Goal: Task Accomplishment & Management: Manage account settings

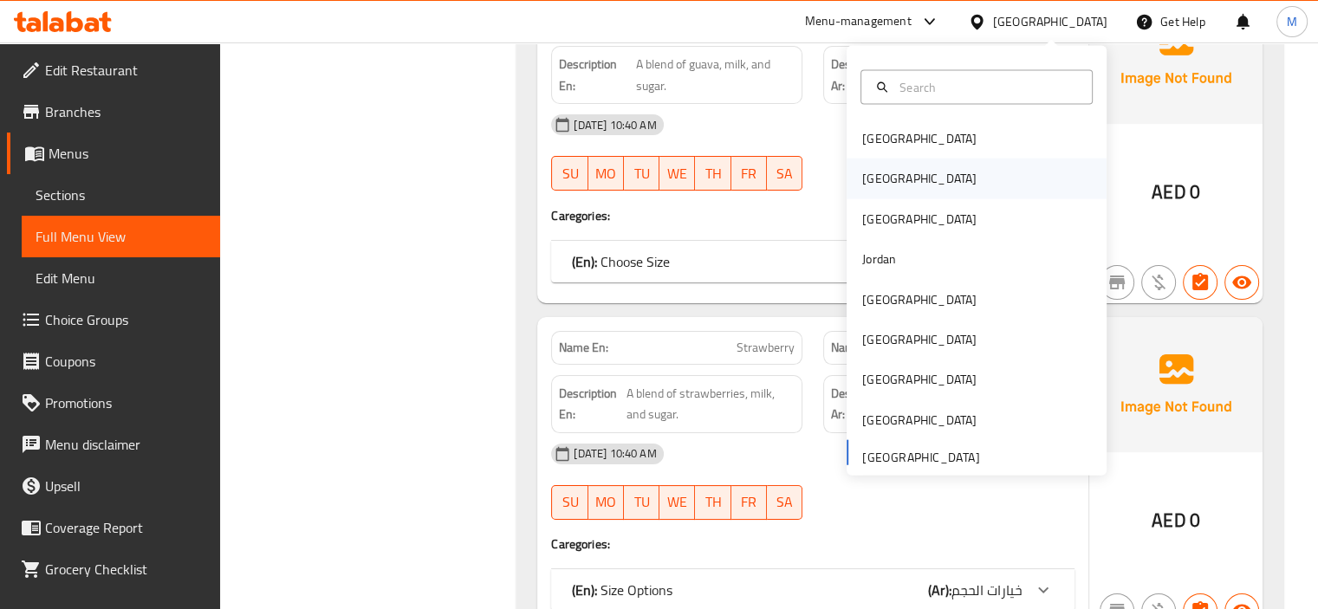
click at [873, 186] on div "[GEOGRAPHIC_DATA]" at bounding box center [919, 178] width 114 height 19
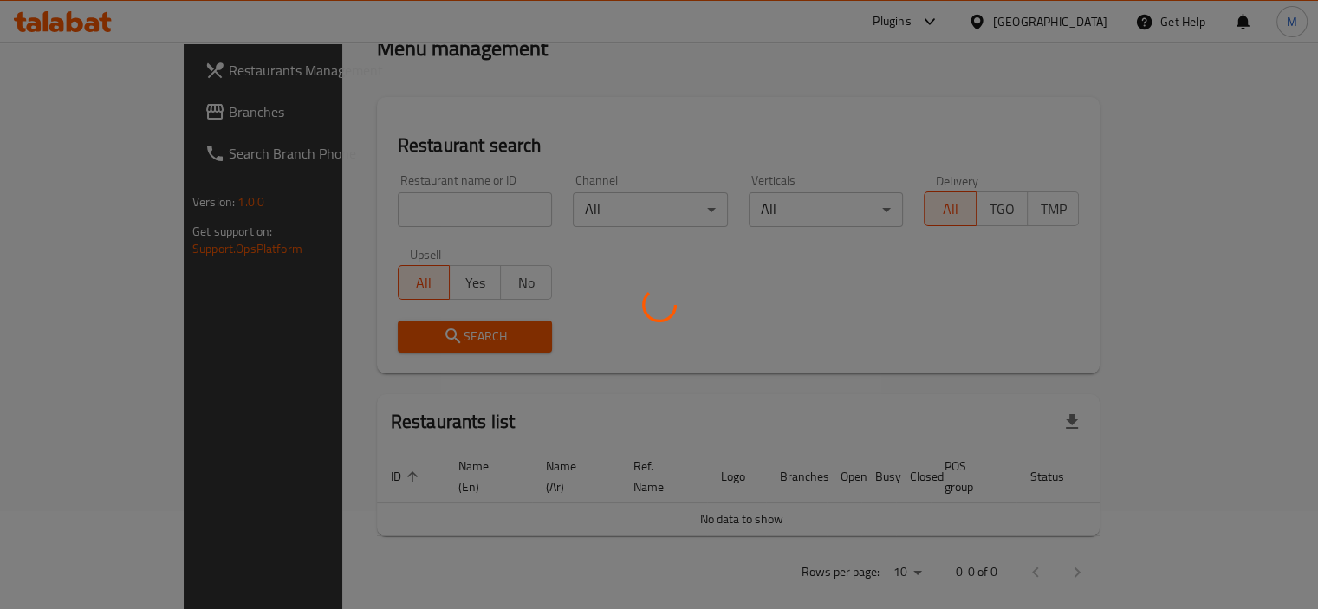
scroll to position [676, 0]
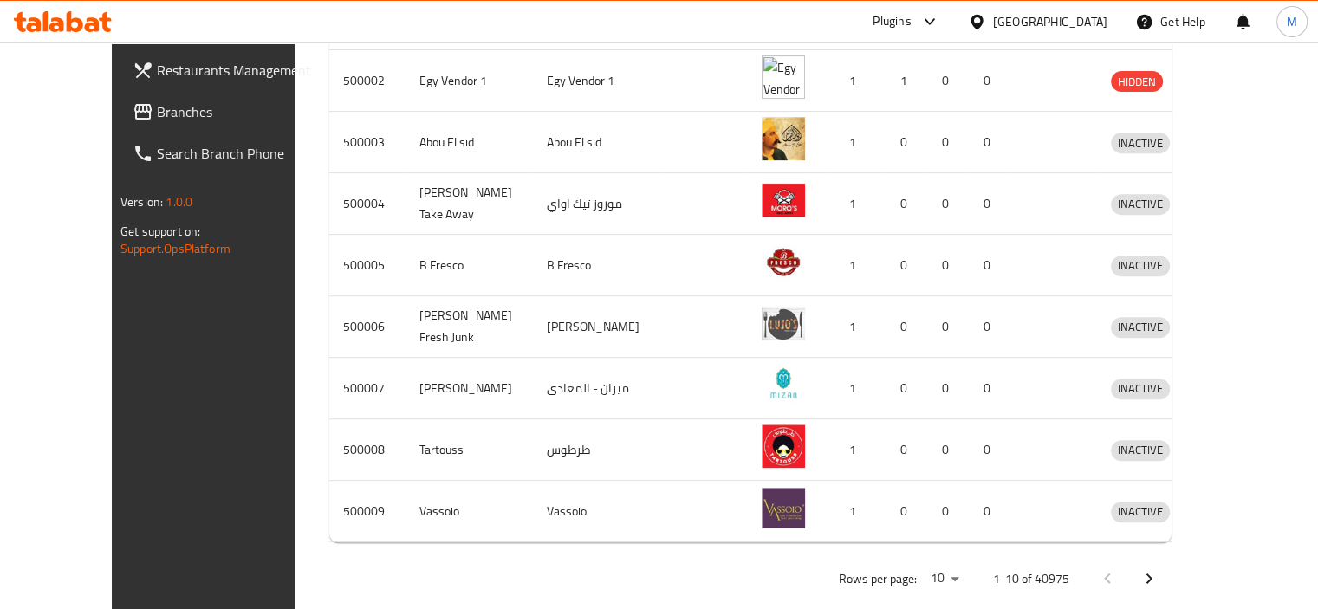
click at [911, 25] on div "Plugins" at bounding box center [892, 21] width 38 height 21
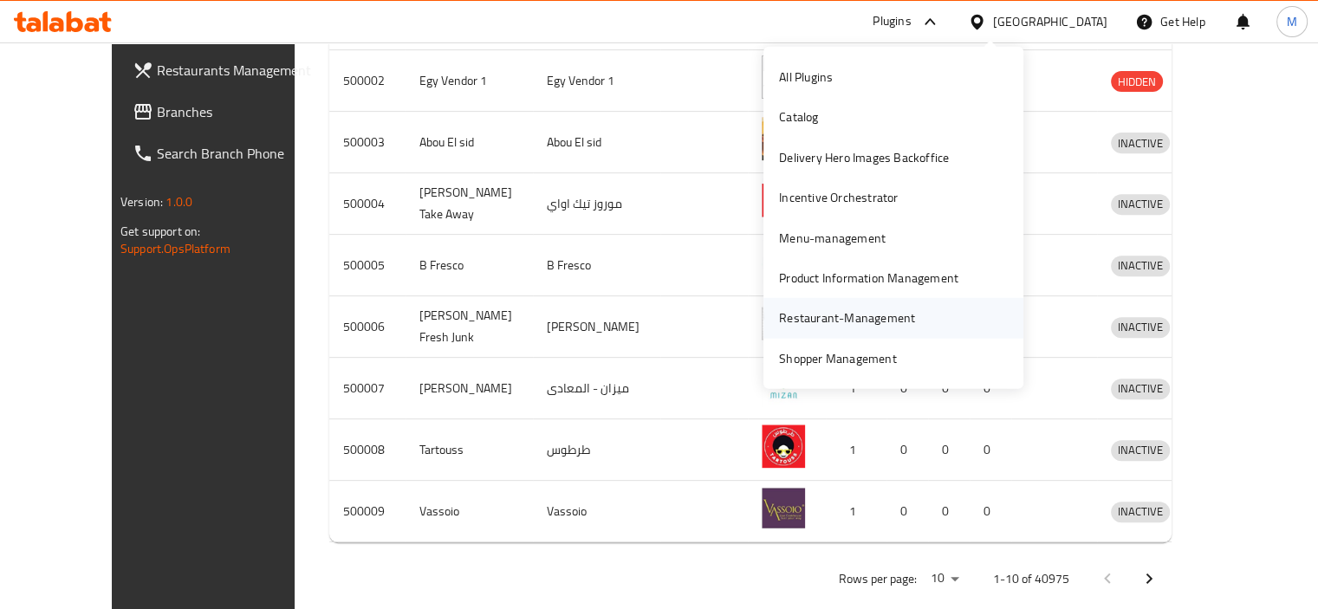
click at [883, 328] on div "Restaurant-Management" at bounding box center [847, 317] width 136 height 19
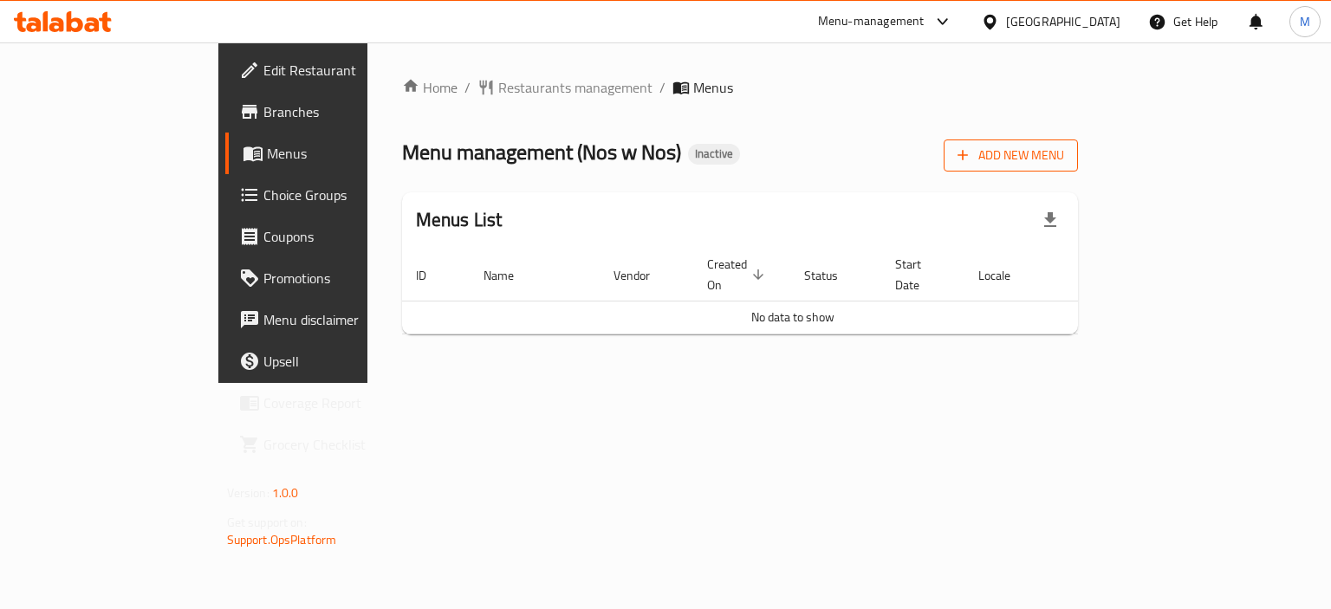
click at [1064, 152] on span "Add New Menu" at bounding box center [1010, 156] width 107 height 22
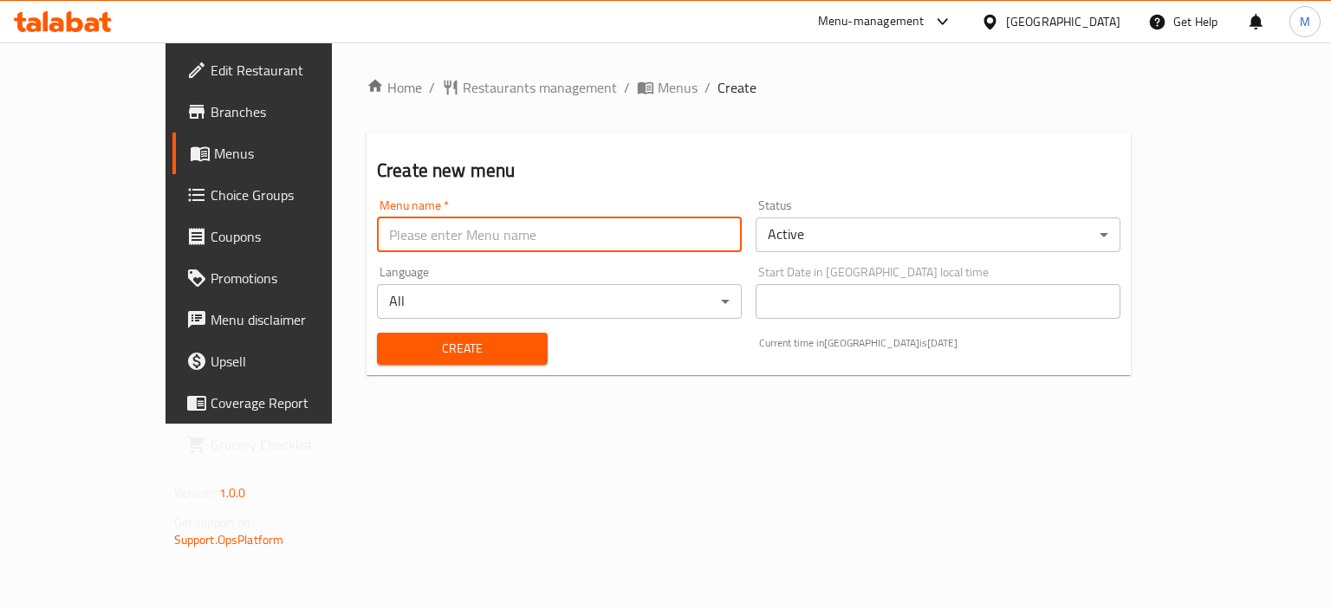
click at [732, 230] on input "text" at bounding box center [559, 234] width 365 height 35
type input "new"
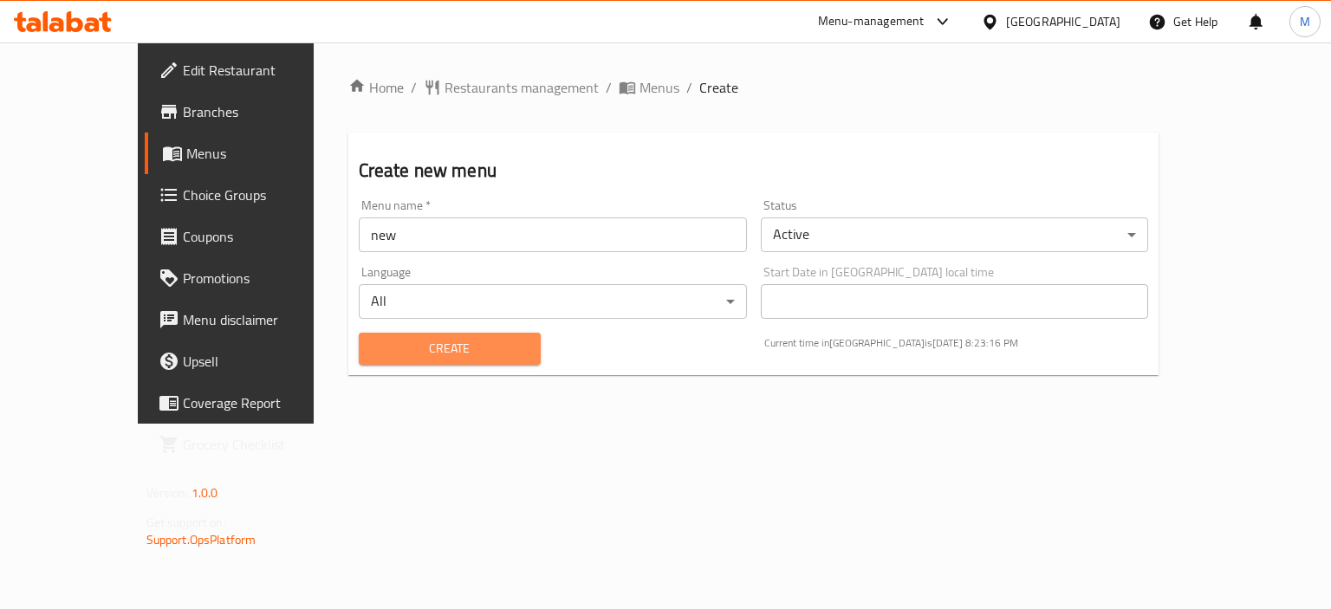
click at [373, 338] on span "Create" at bounding box center [450, 349] width 154 height 22
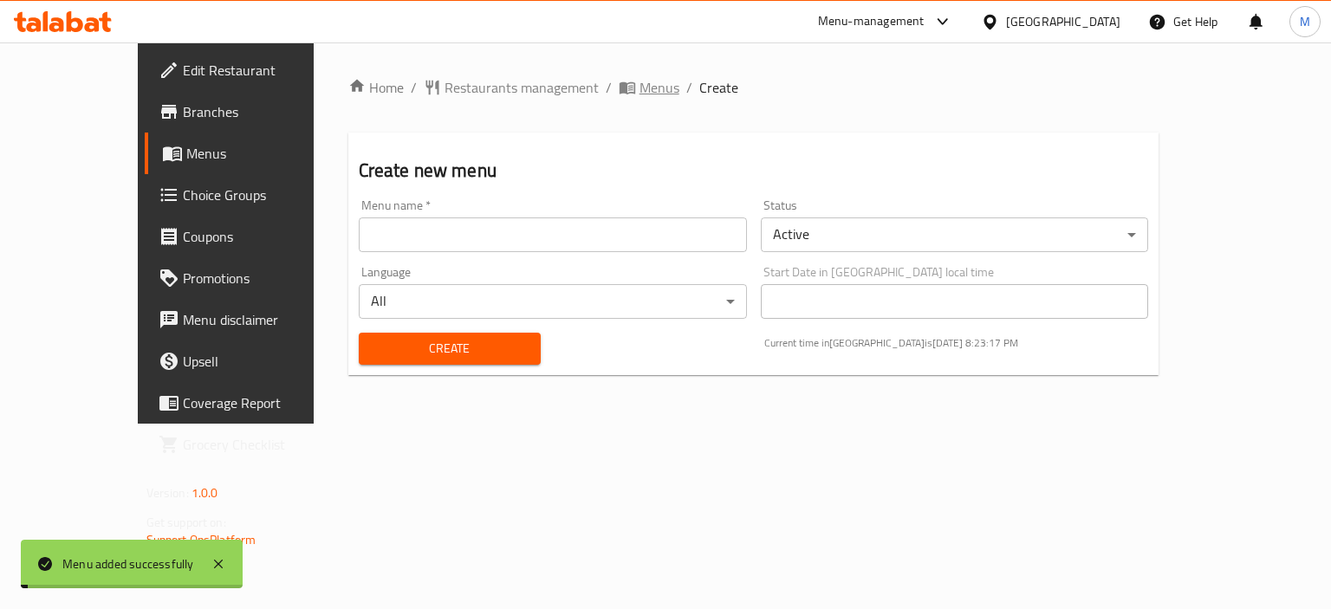
click at [639, 88] on span "Menus" at bounding box center [659, 87] width 40 height 21
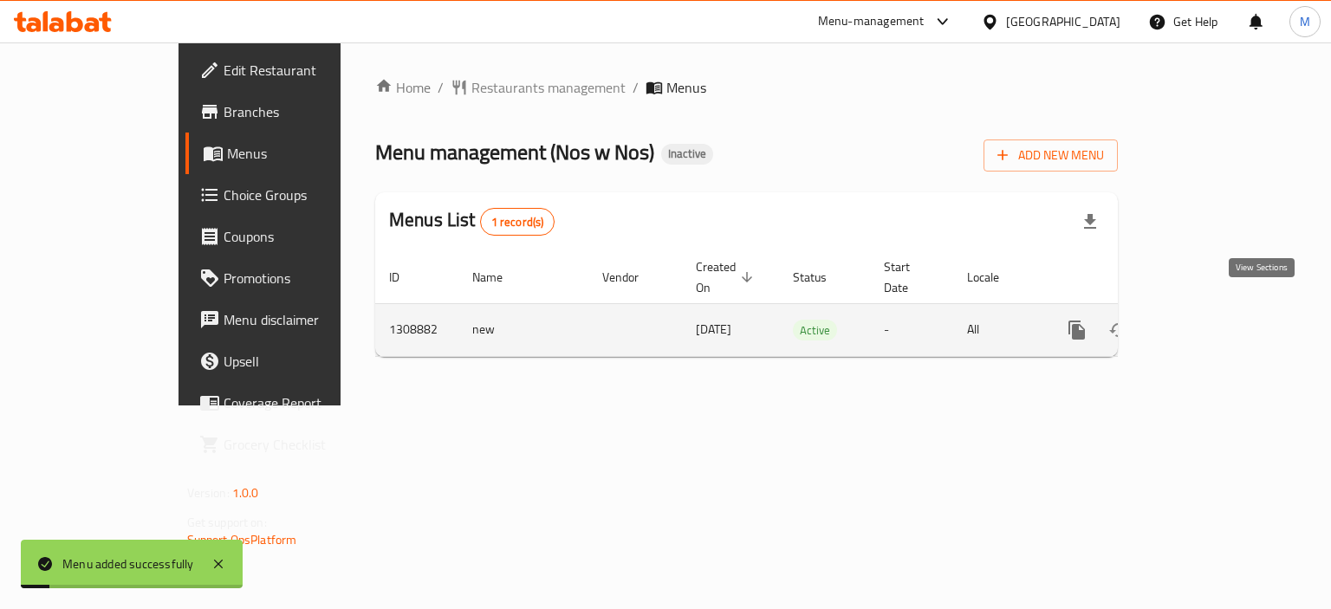
click at [1223, 326] on link "enhanced table" at bounding box center [1202, 330] width 42 height 42
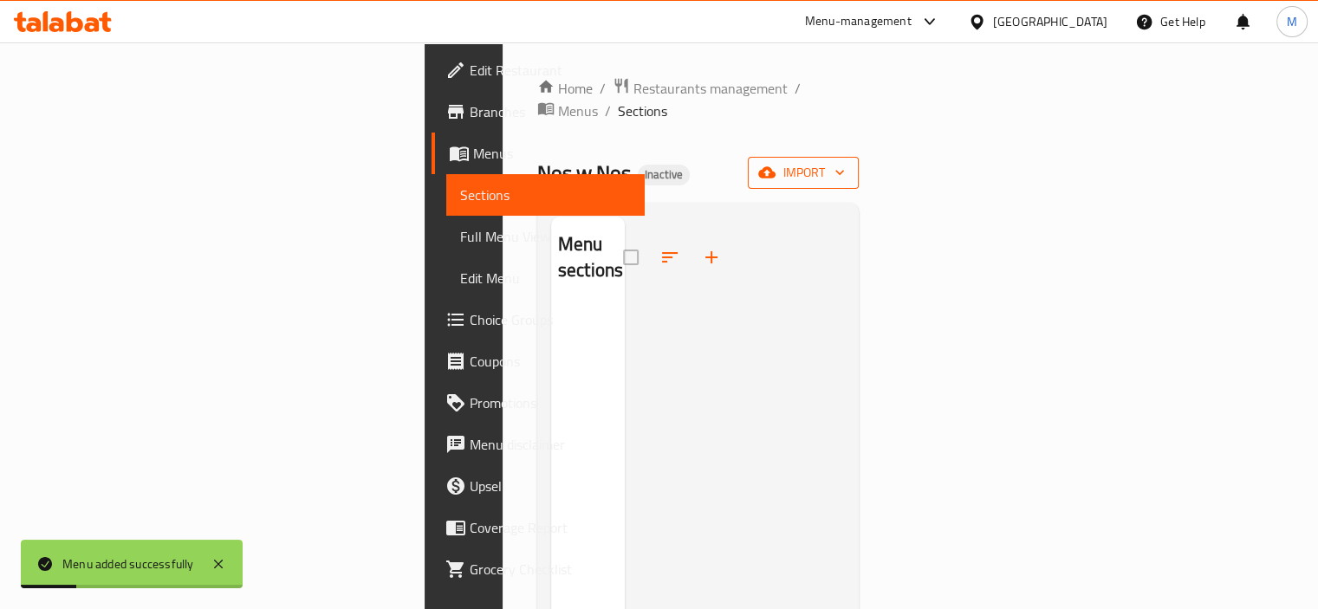
click at [845, 162] on span "import" at bounding box center [803, 173] width 83 height 22
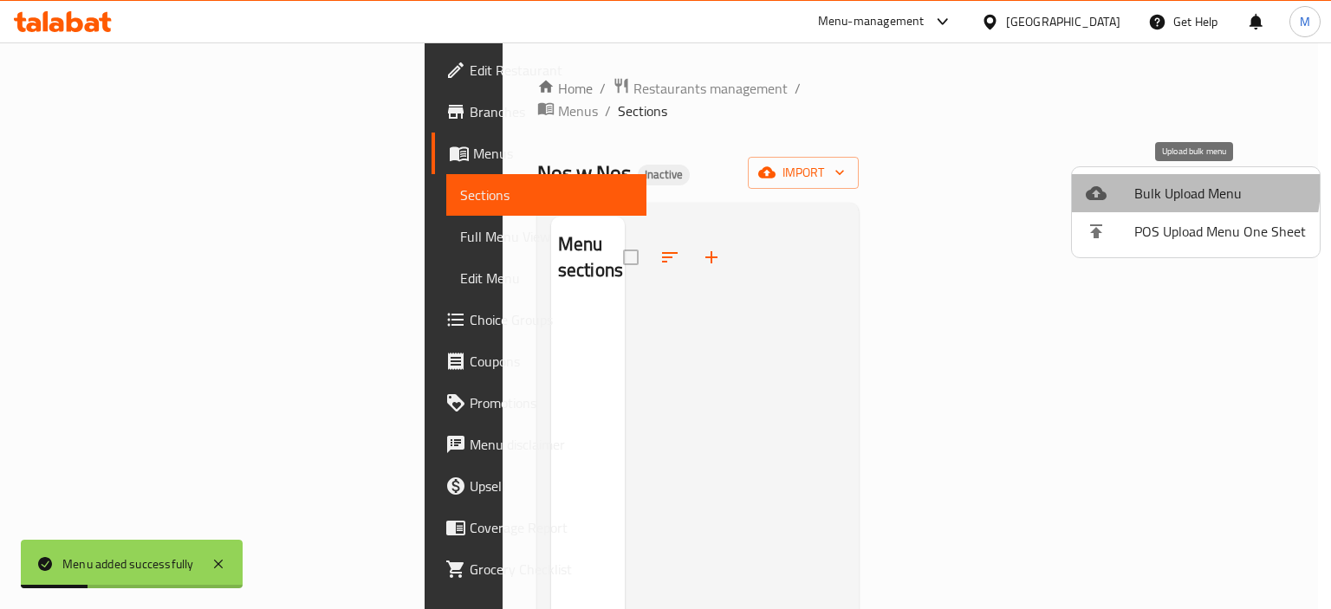
click at [1156, 185] on span "Bulk Upload Menu" at bounding box center [1220, 193] width 172 height 21
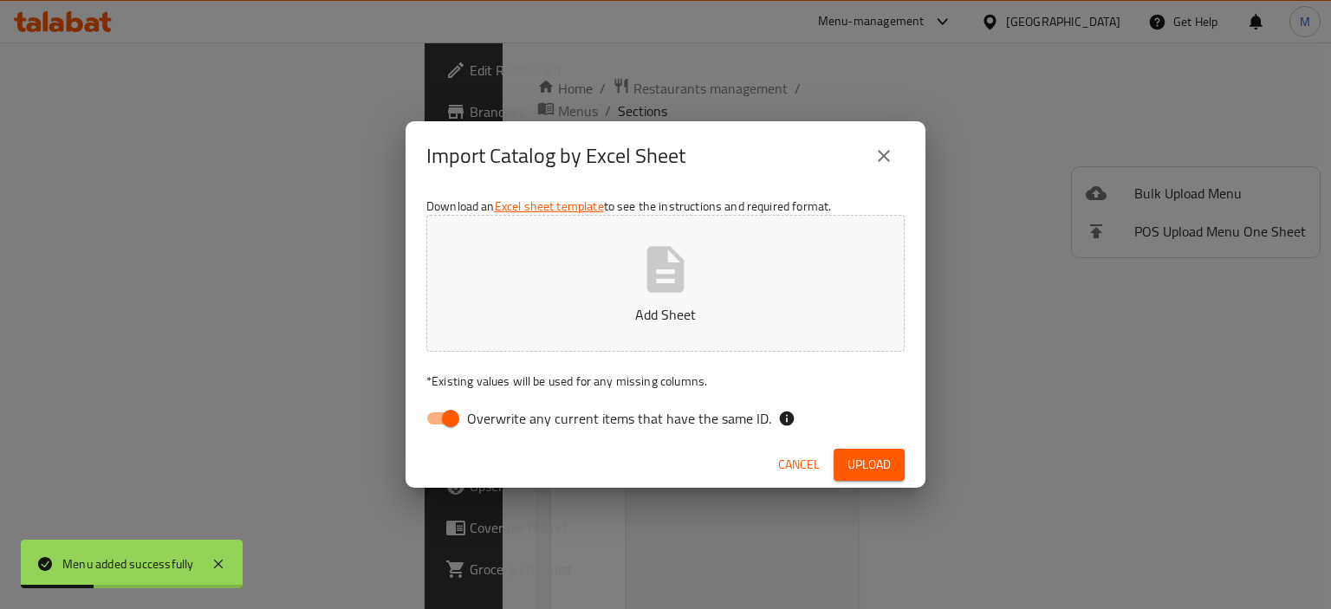
click at [782, 315] on p "Add Sheet" at bounding box center [665, 314] width 425 height 21
click at [665, 413] on span "Overwrite any current items that have the same ID." at bounding box center [619, 418] width 304 height 21
click at [500, 413] on input "Overwrite any current items that have the same ID." at bounding box center [450, 418] width 99 height 33
checkbox input "false"
click at [836, 470] on button "Upload" at bounding box center [869, 465] width 71 height 32
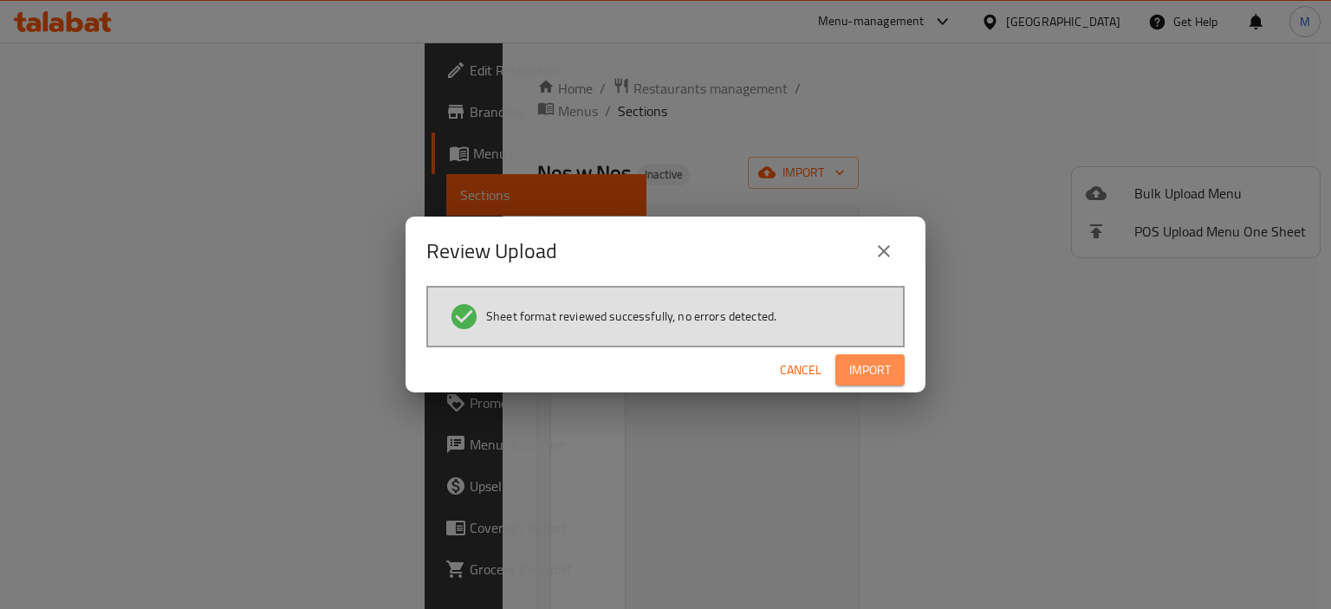
click at [877, 384] on button "Import" at bounding box center [869, 370] width 69 height 32
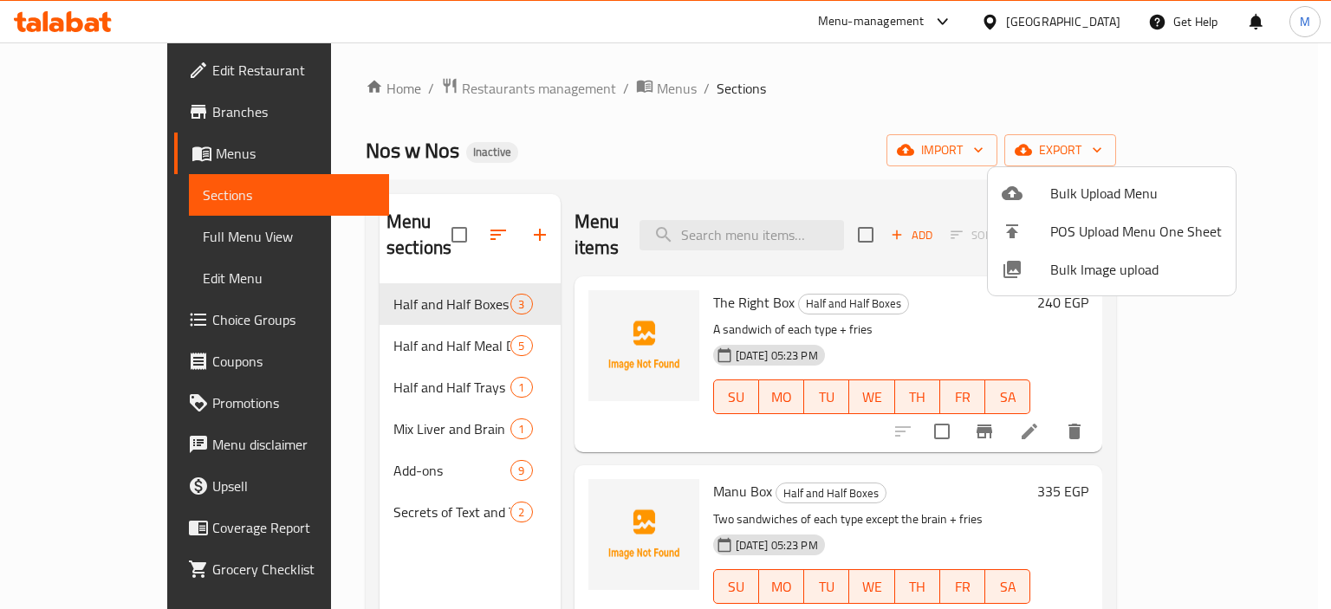
click at [66, 238] on div at bounding box center [665, 304] width 1331 height 609
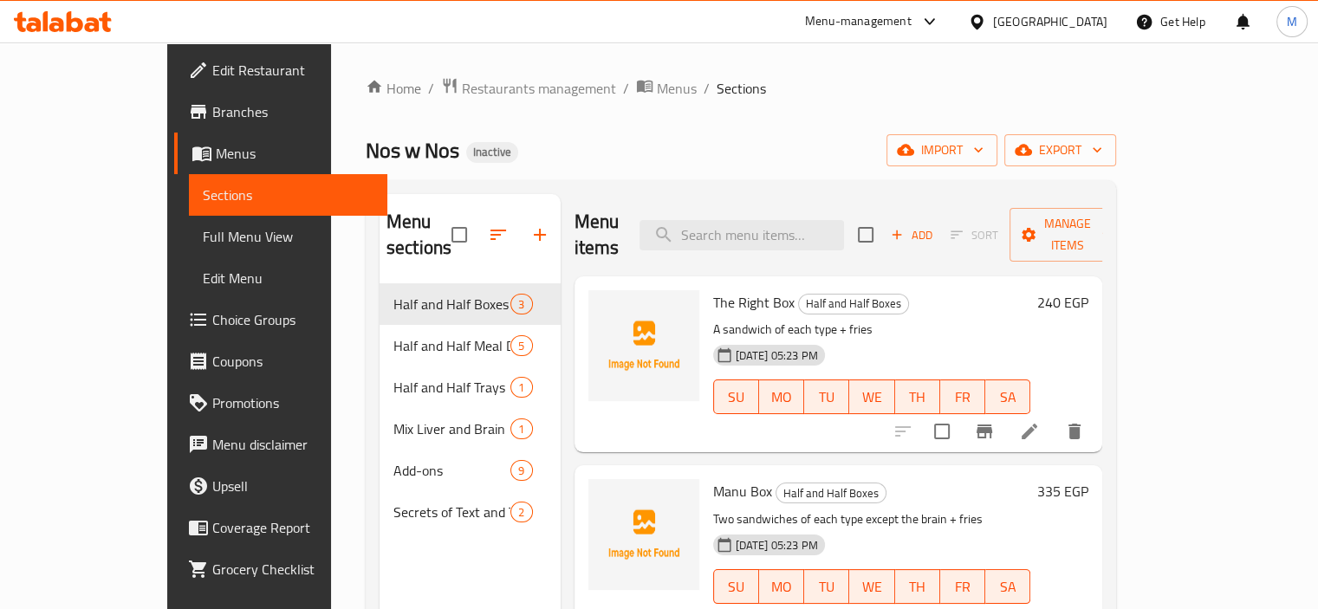
click at [203, 238] on span "Full Menu View" at bounding box center [288, 236] width 171 height 21
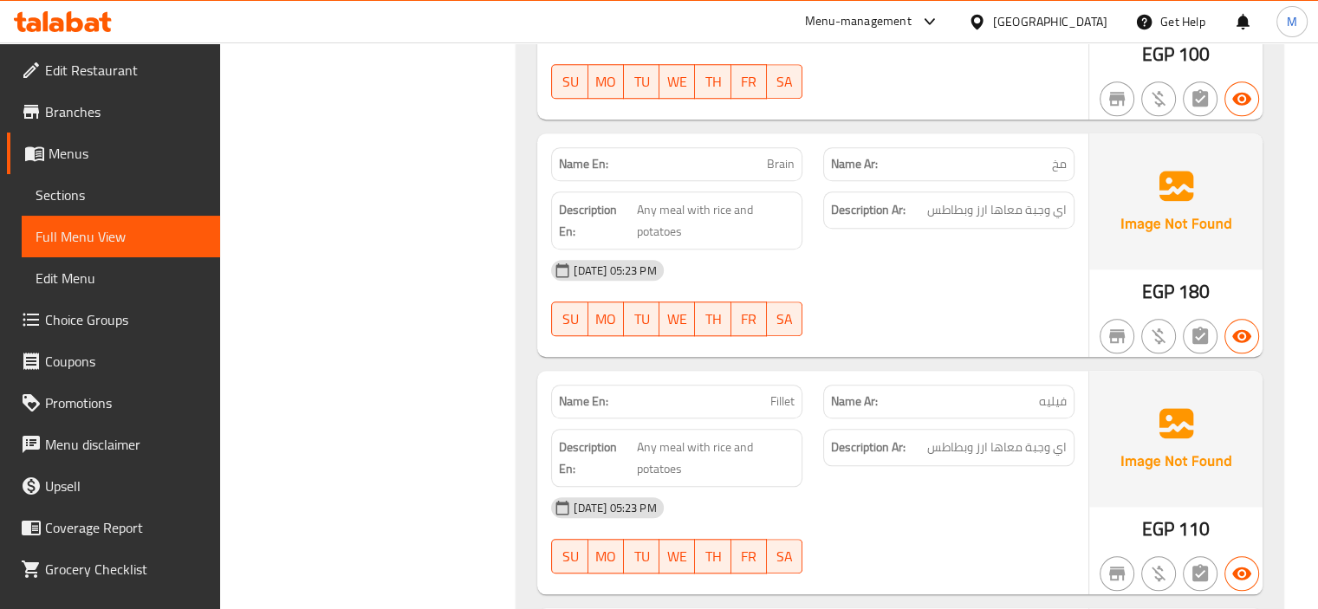
scroll to position [1560, 0]
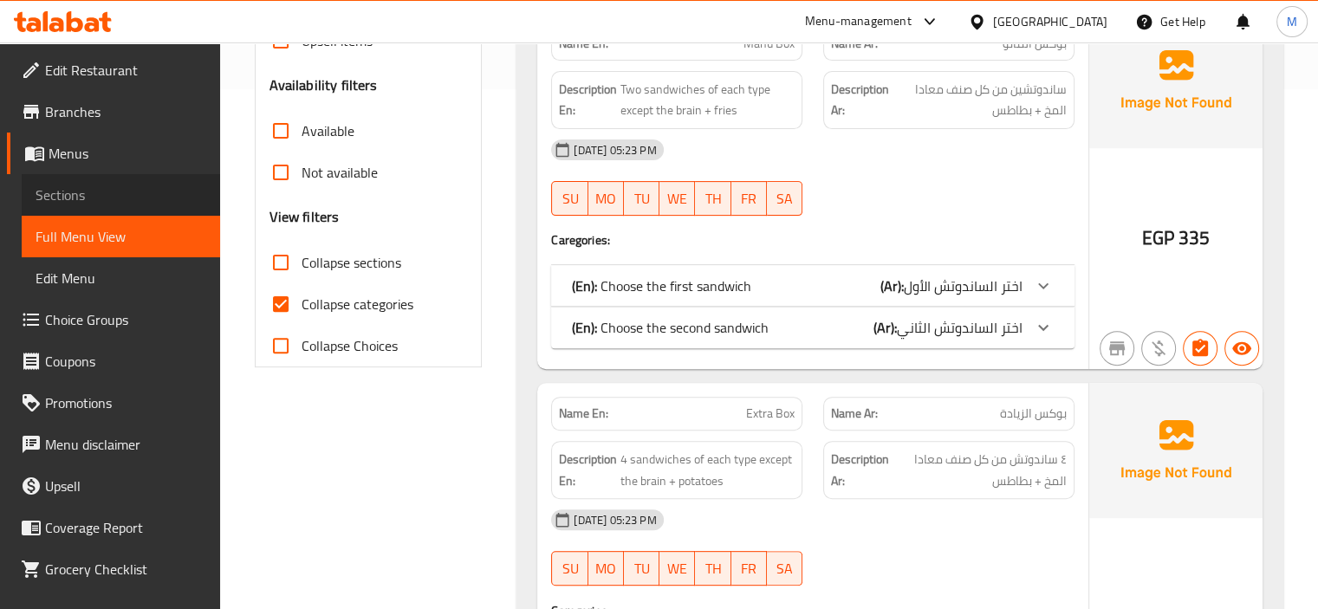
click at [123, 196] on span "Sections" at bounding box center [121, 195] width 171 height 21
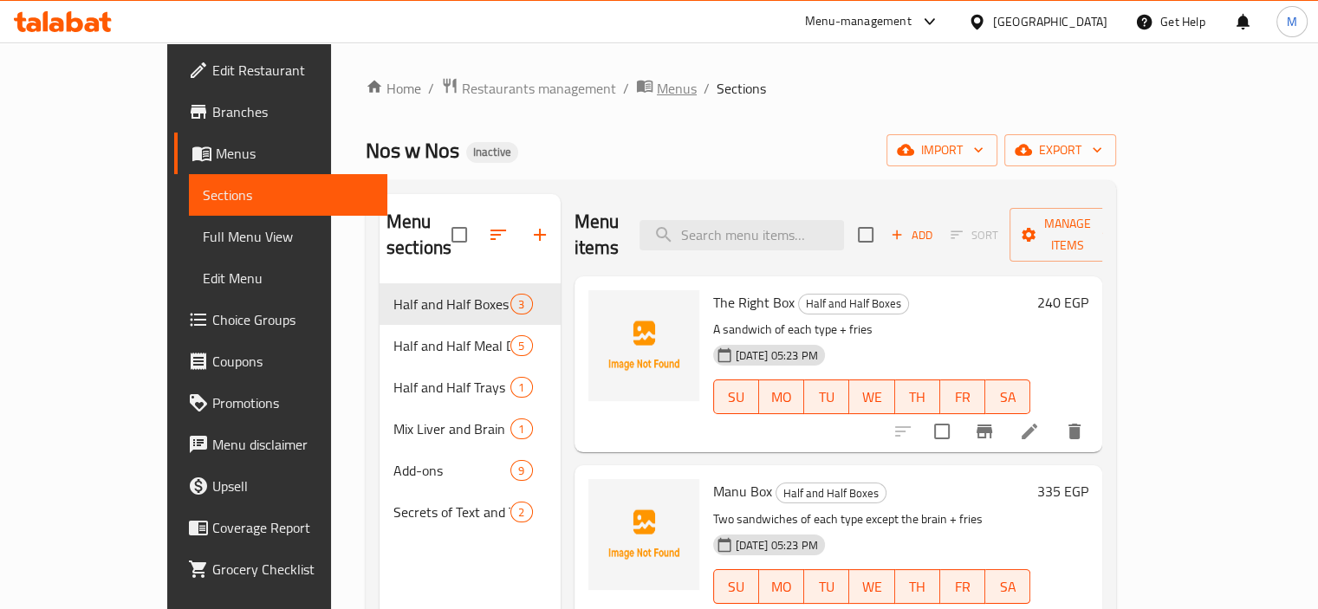
click at [636, 94] on span "breadcrumb" at bounding box center [646, 88] width 21 height 23
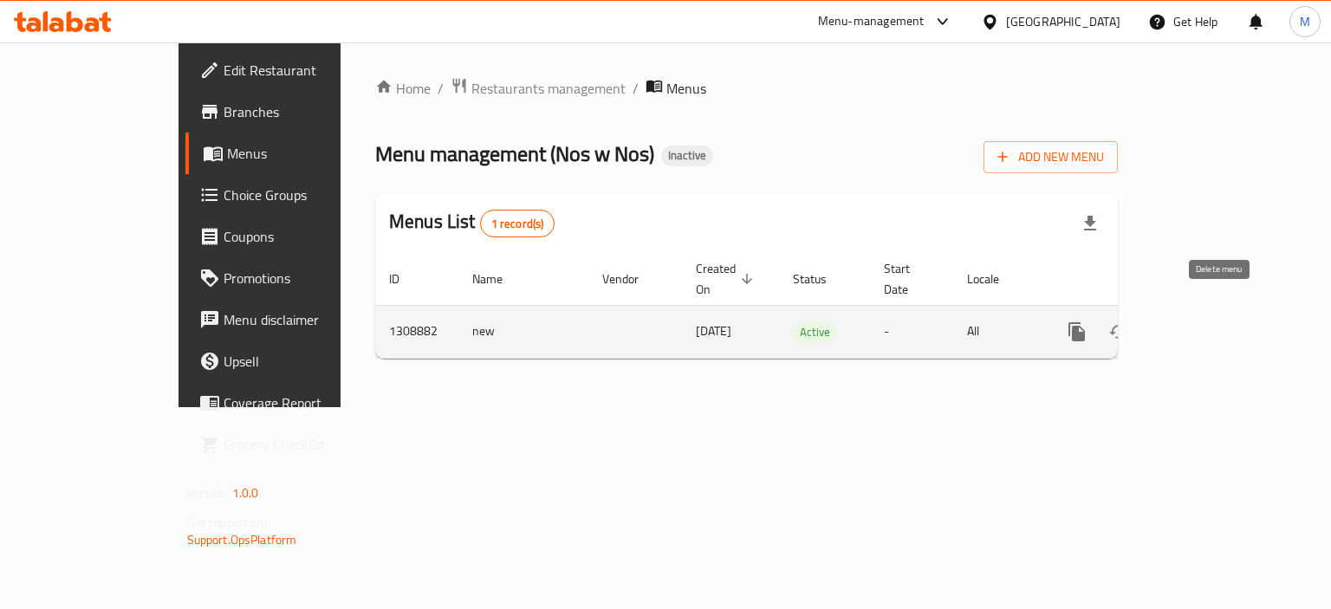
click at [1181, 315] on button "enhanced table" at bounding box center [1160, 332] width 42 height 42
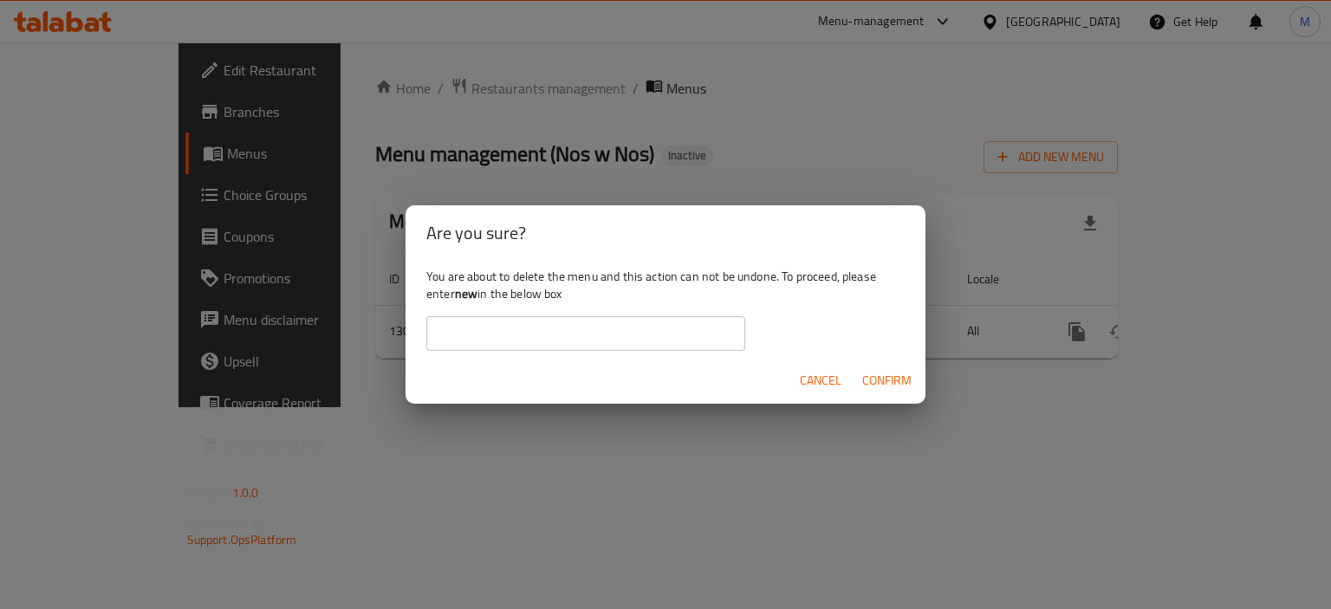
click at [673, 335] on input "text" at bounding box center [585, 333] width 319 height 35
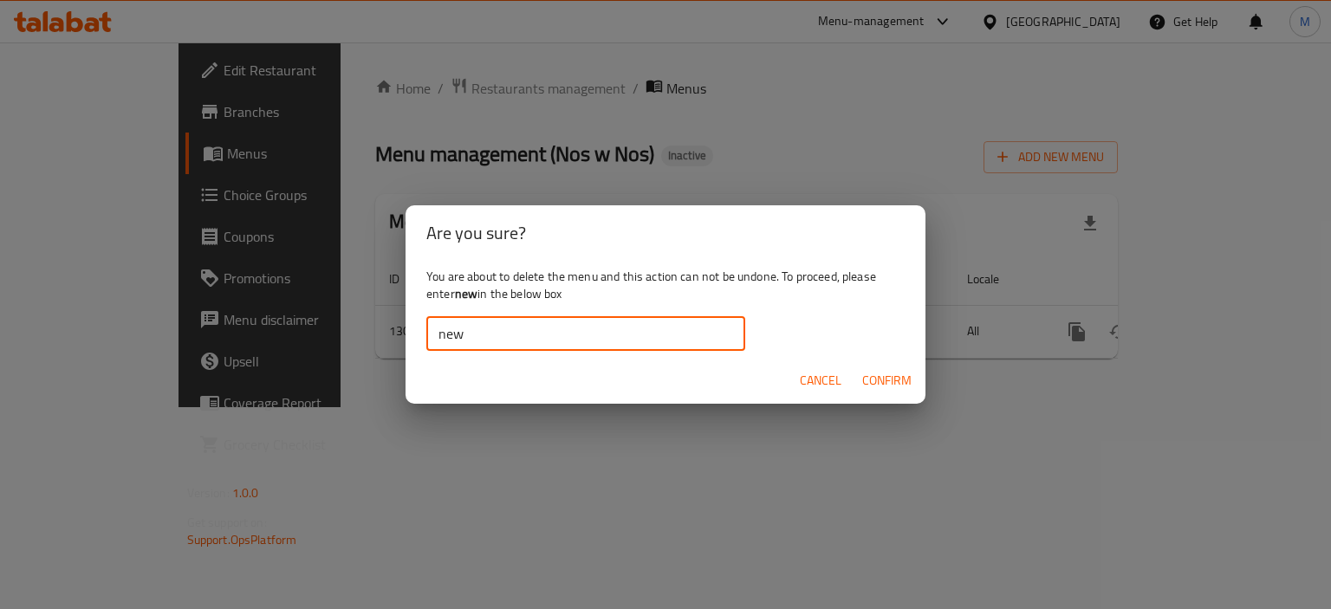
type input "new"
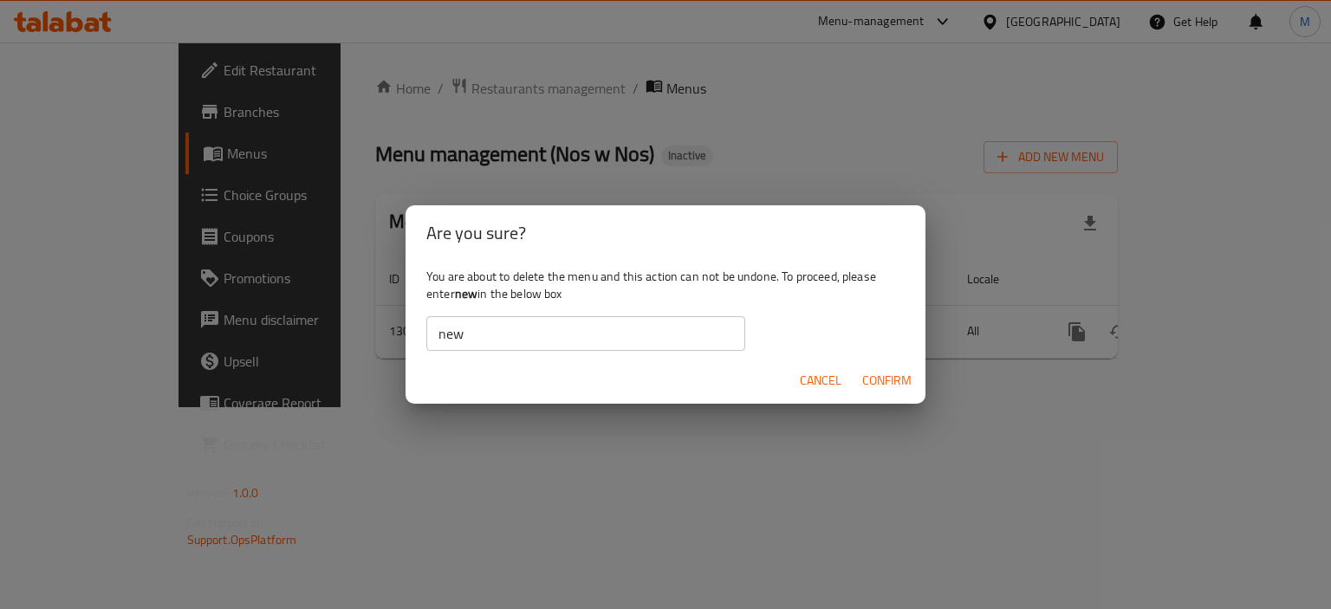
click at [925, 383] on div "Are you sure? You are about to delete the menu and this action can not be undon…" at bounding box center [665, 304] width 1331 height 609
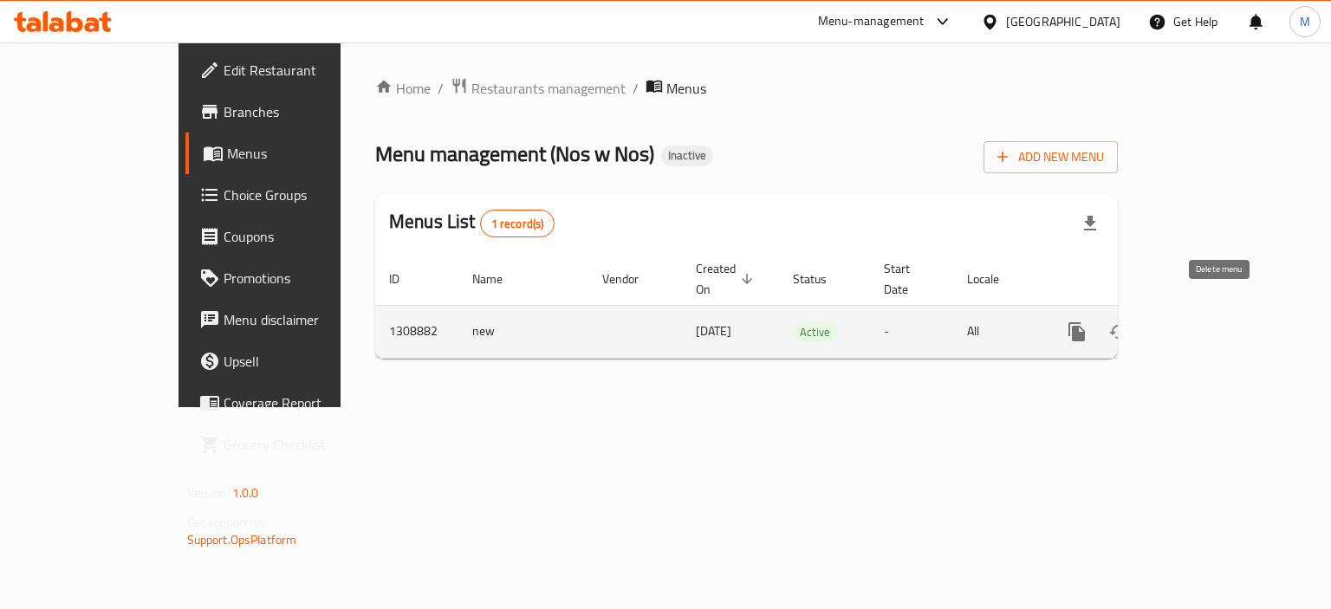
click at [1171, 321] on icon "enhanced table" at bounding box center [1160, 331] width 21 height 21
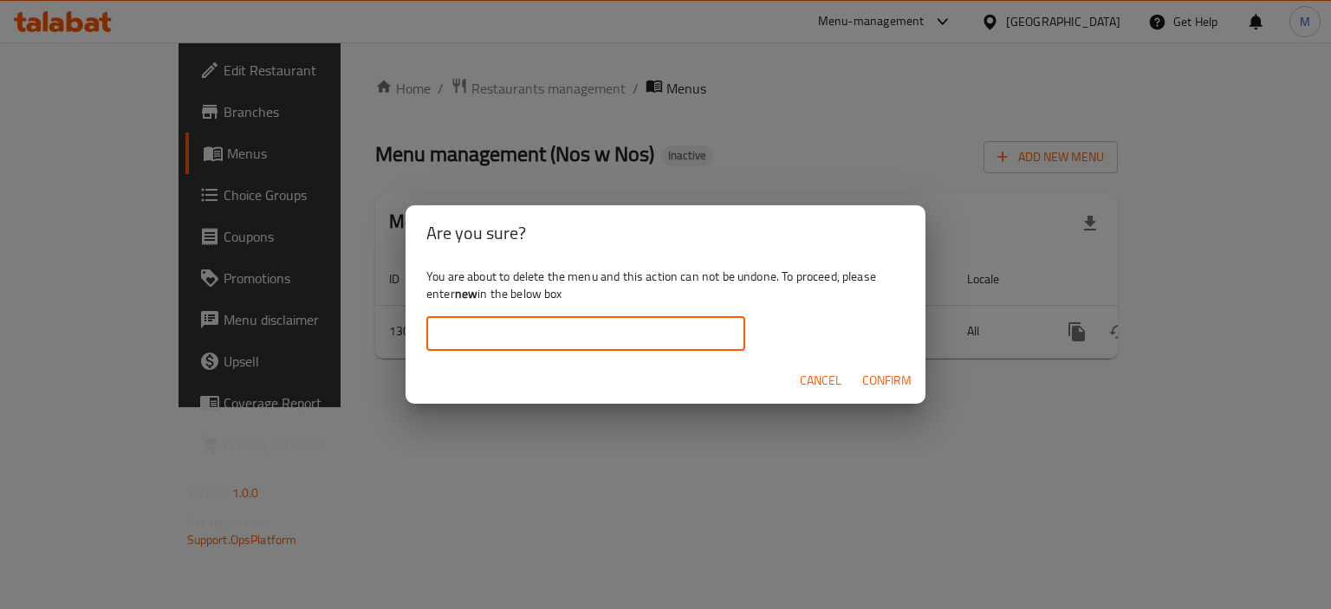
click at [495, 342] on input "text" at bounding box center [585, 333] width 319 height 35
type input "new"
click at [866, 380] on span "Confirm" at bounding box center [886, 381] width 49 height 22
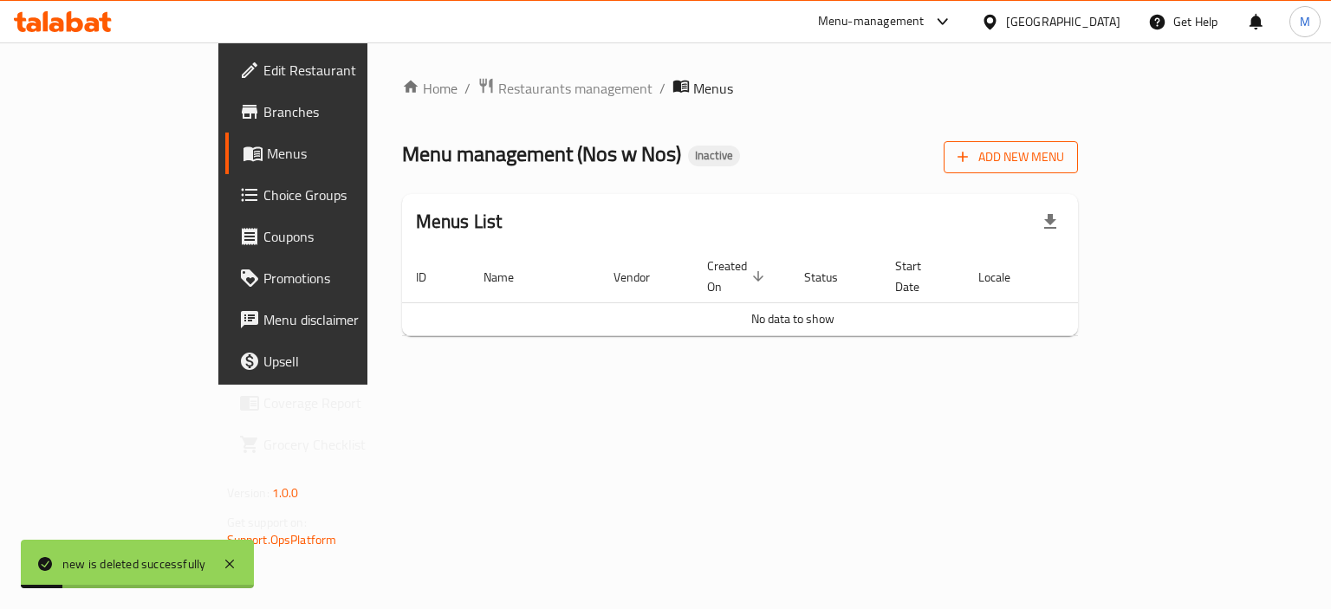
click at [1064, 159] on span "Add New Menu" at bounding box center [1010, 157] width 107 height 22
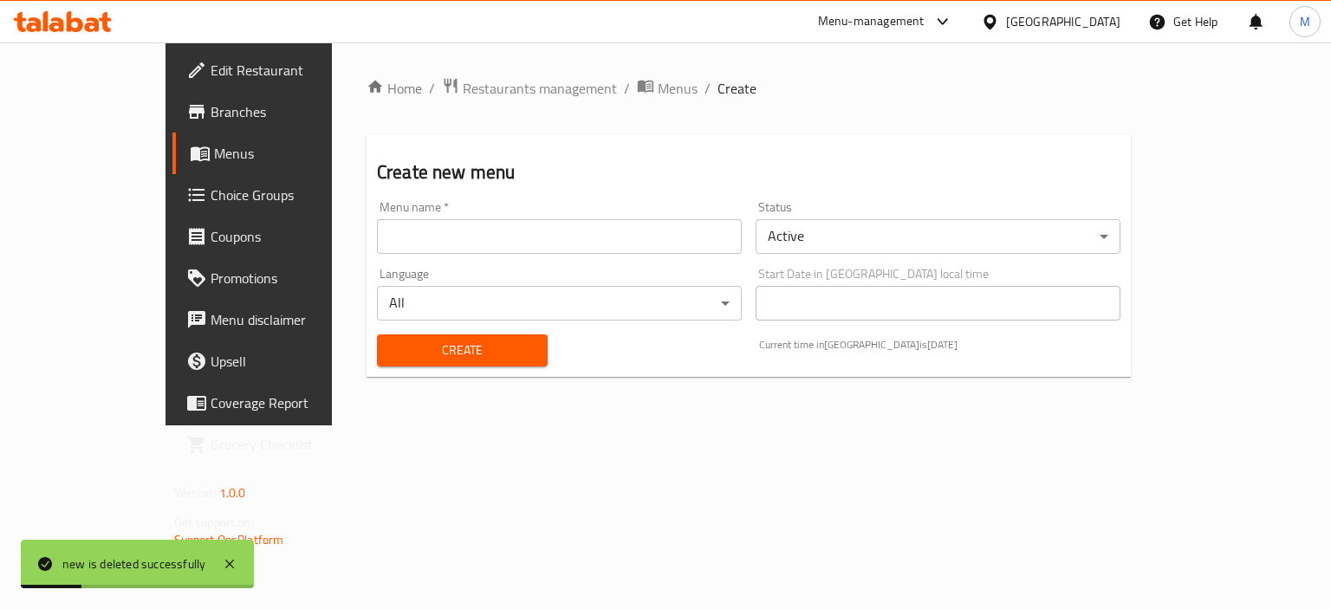
click at [503, 224] on input "text" at bounding box center [559, 236] width 365 height 35
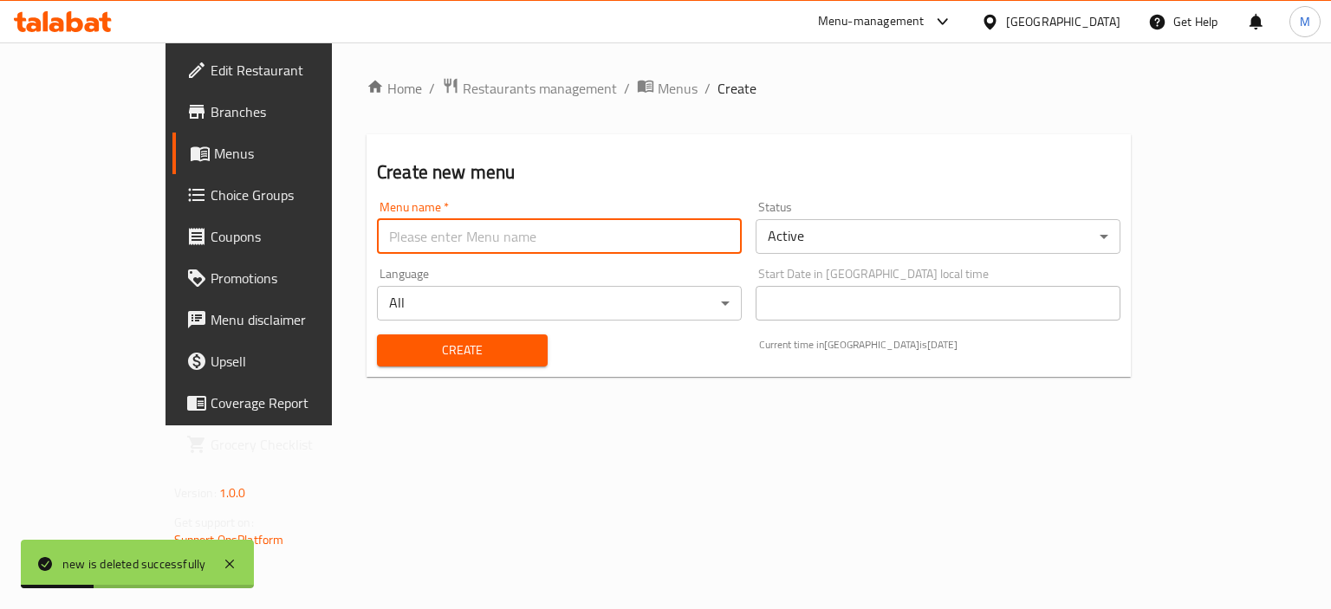
type input "new"
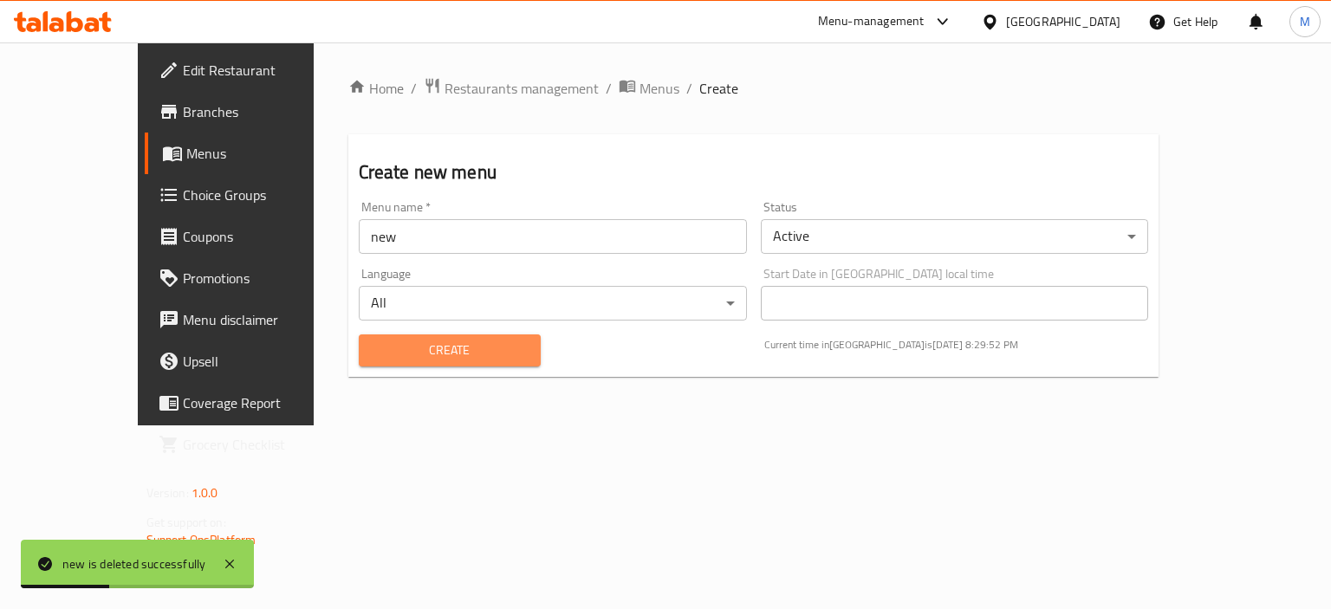
click at [395, 353] on span "Create" at bounding box center [450, 351] width 154 height 22
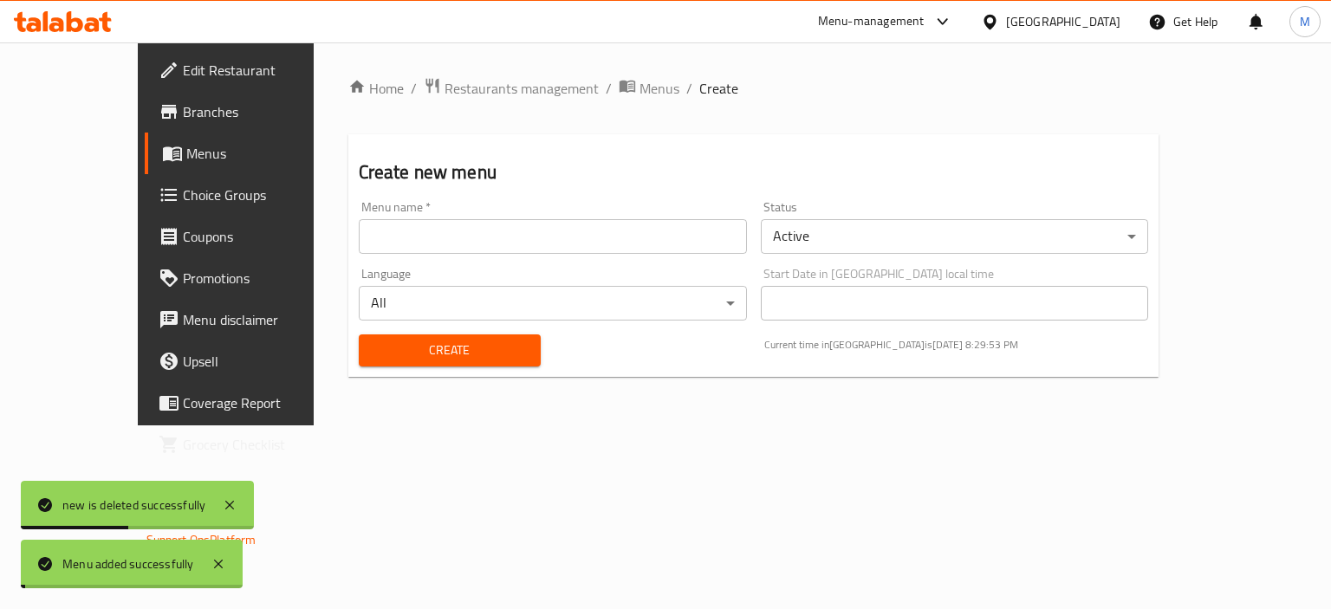
click at [639, 93] on span "Menus" at bounding box center [659, 88] width 40 height 21
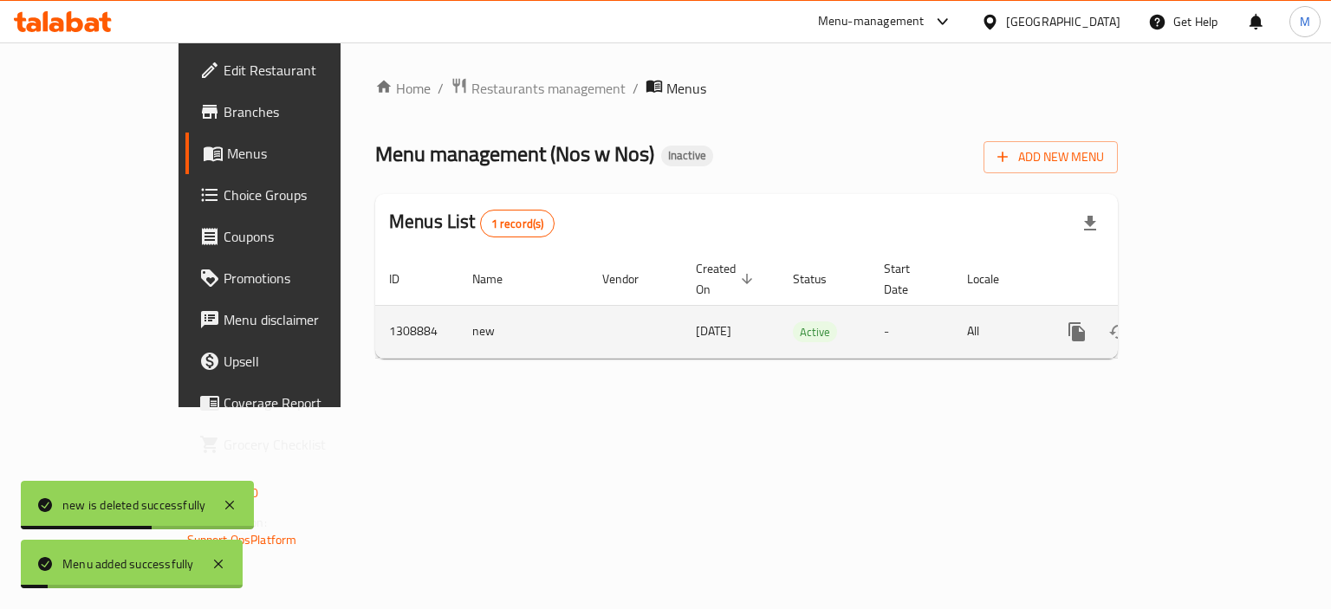
click at [1181, 316] on button "enhanced table" at bounding box center [1160, 332] width 42 height 42
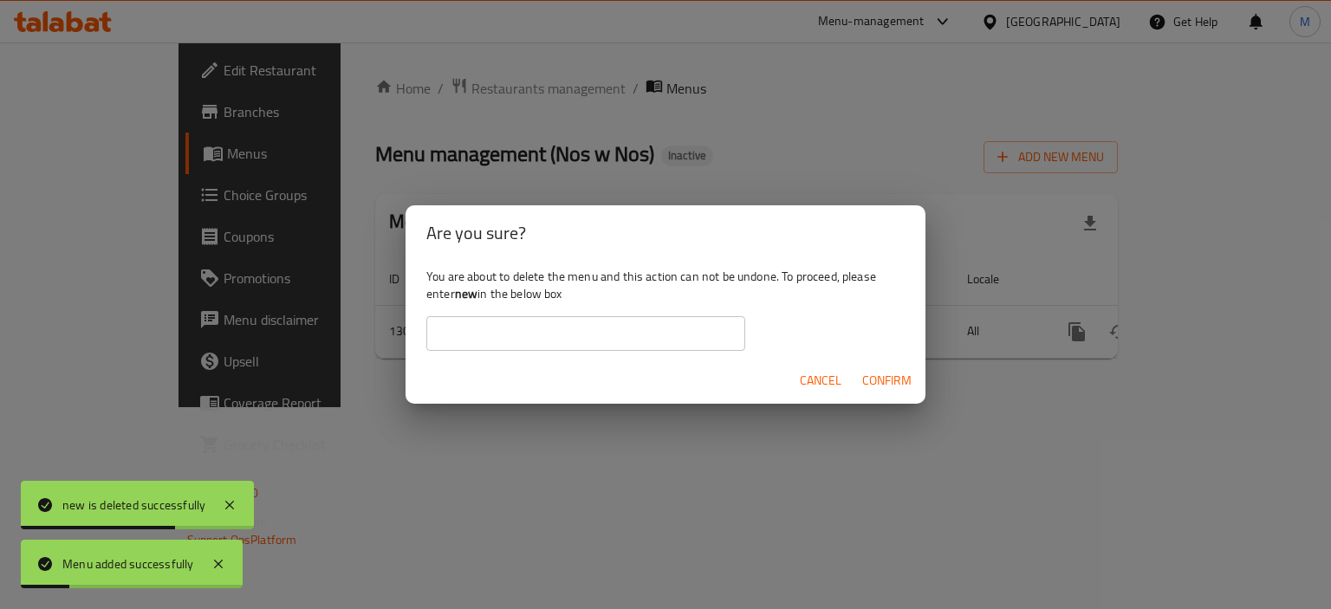
click at [801, 367] on button "Cancel" at bounding box center [820, 381] width 55 height 32
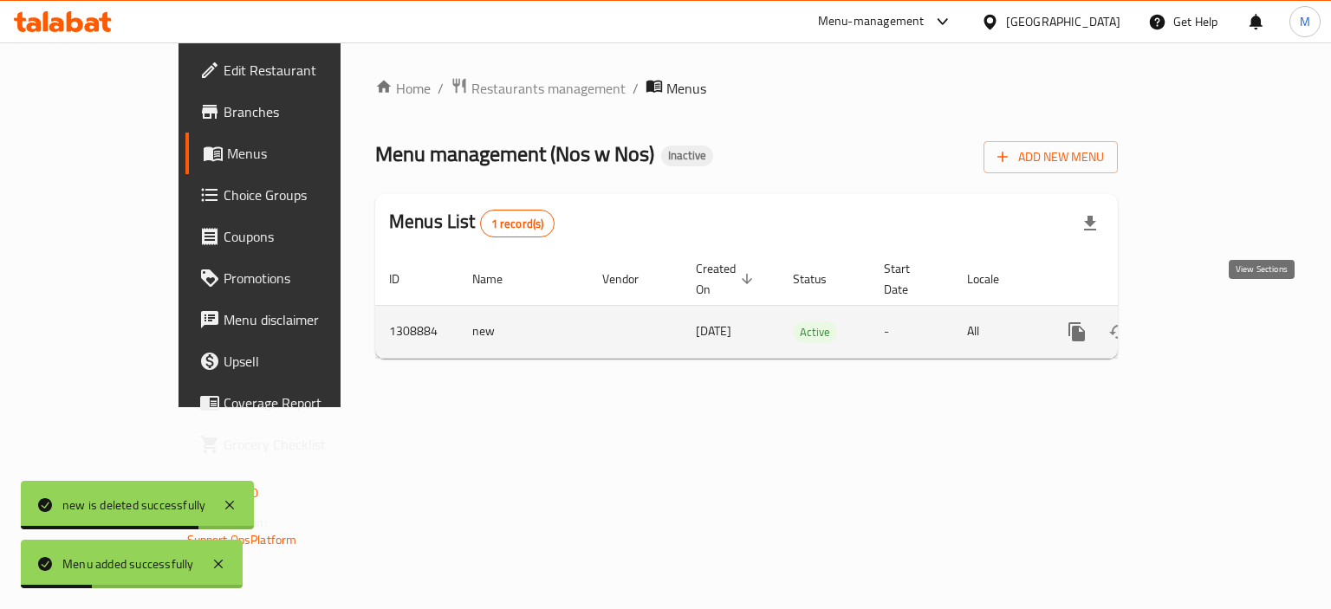
click at [1212, 321] on icon "enhanced table" at bounding box center [1201, 331] width 21 height 21
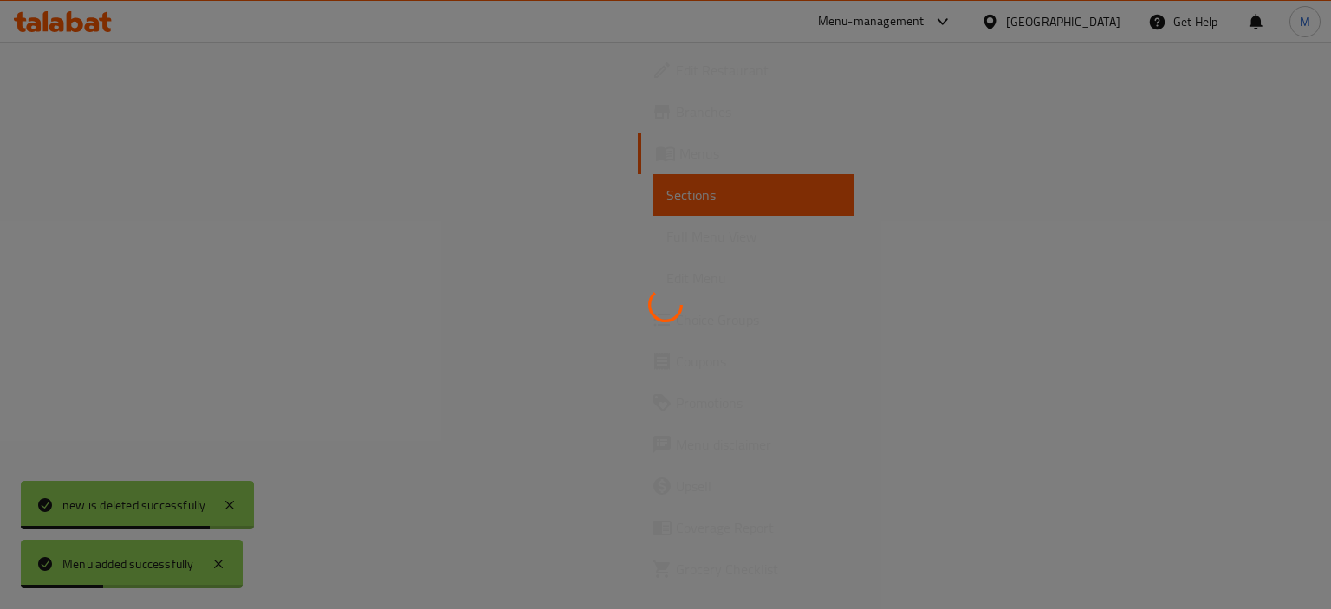
click at [1236, 131] on div at bounding box center [665, 304] width 1331 height 609
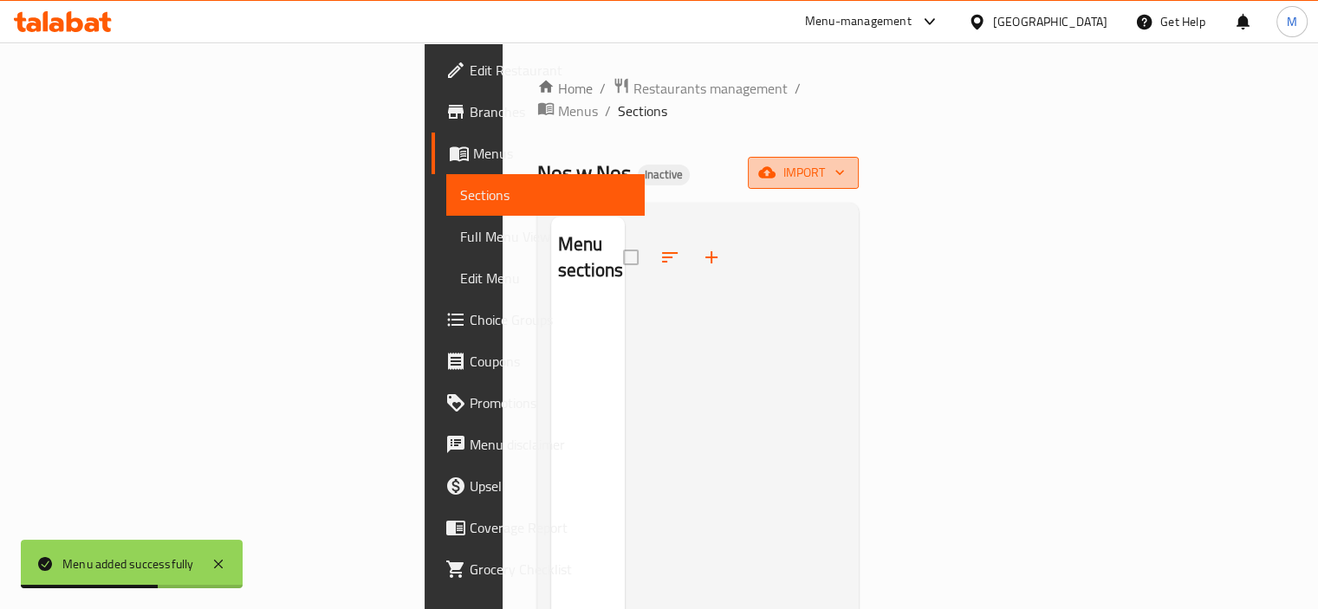
click at [845, 162] on span "import" at bounding box center [803, 173] width 83 height 22
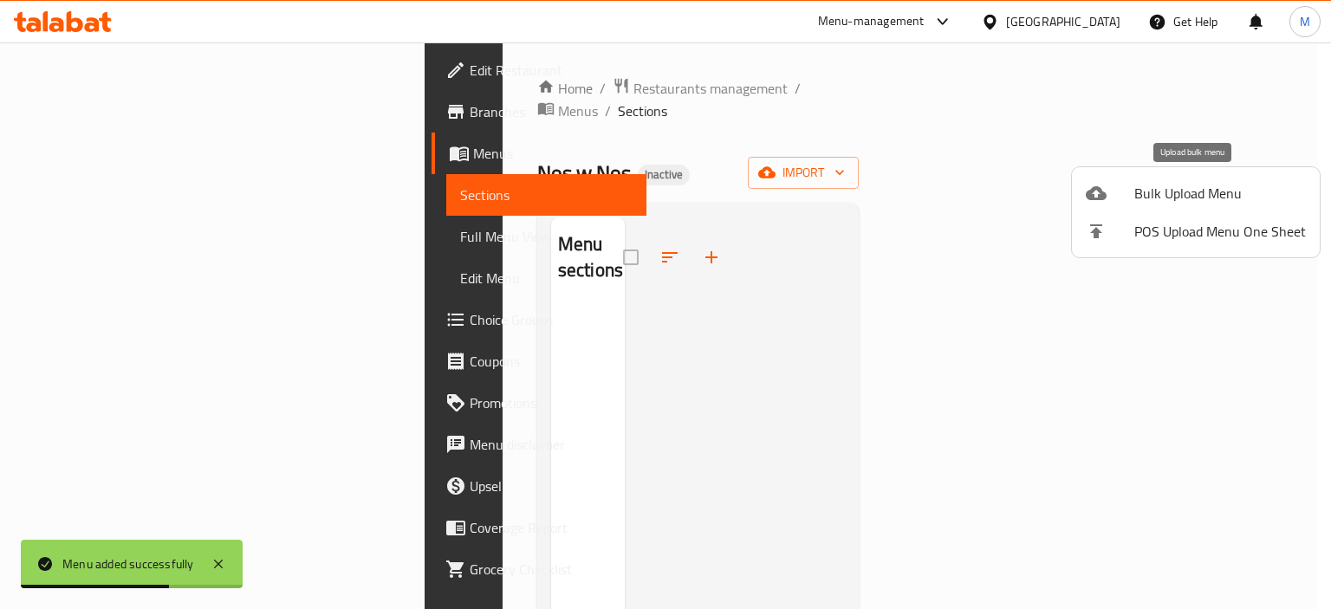
click at [1113, 202] on div at bounding box center [1110, 193] width 49 height 21
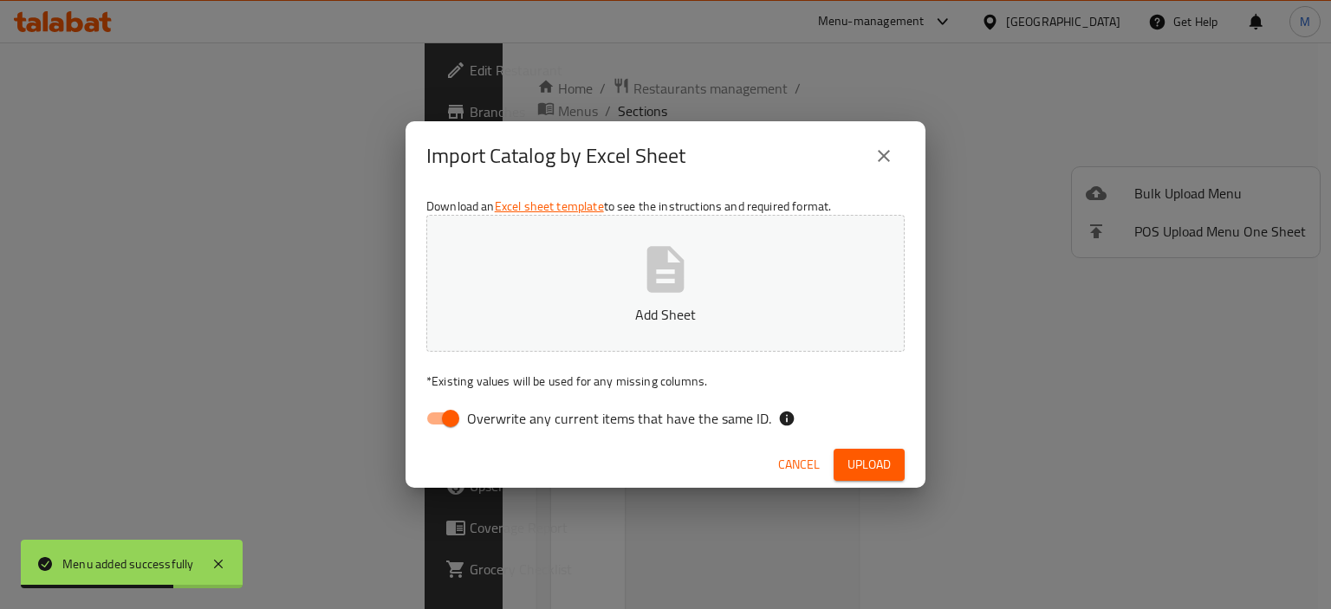
click at [555, 326] on button "Add Sheet" at bounding box center [665, 283] width 478 height 137
click at [662, 374] on p "* Existing values will be used for any missing columns." at bounding box center [665, 381] width 478 height 17
click at [665, 422] on span "Overwrite any current items that have the same ID." at bounding box center [619, 418] width 304 height 21
click at [500, 422] on input "Overwrite any current items that have the same ID." at bounding box center [450, 418] width 99 height 33
checkbox input "false"
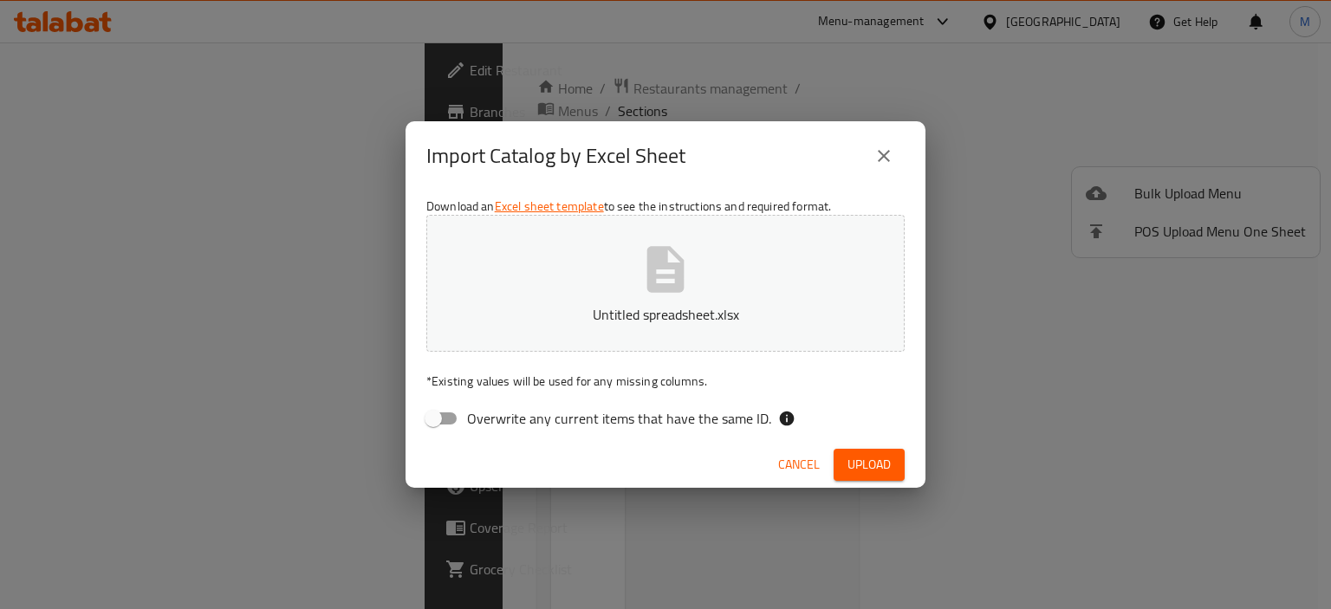
click at [863, 474] on span "Upload" at bounding box center [868, 465] width 43 height 22
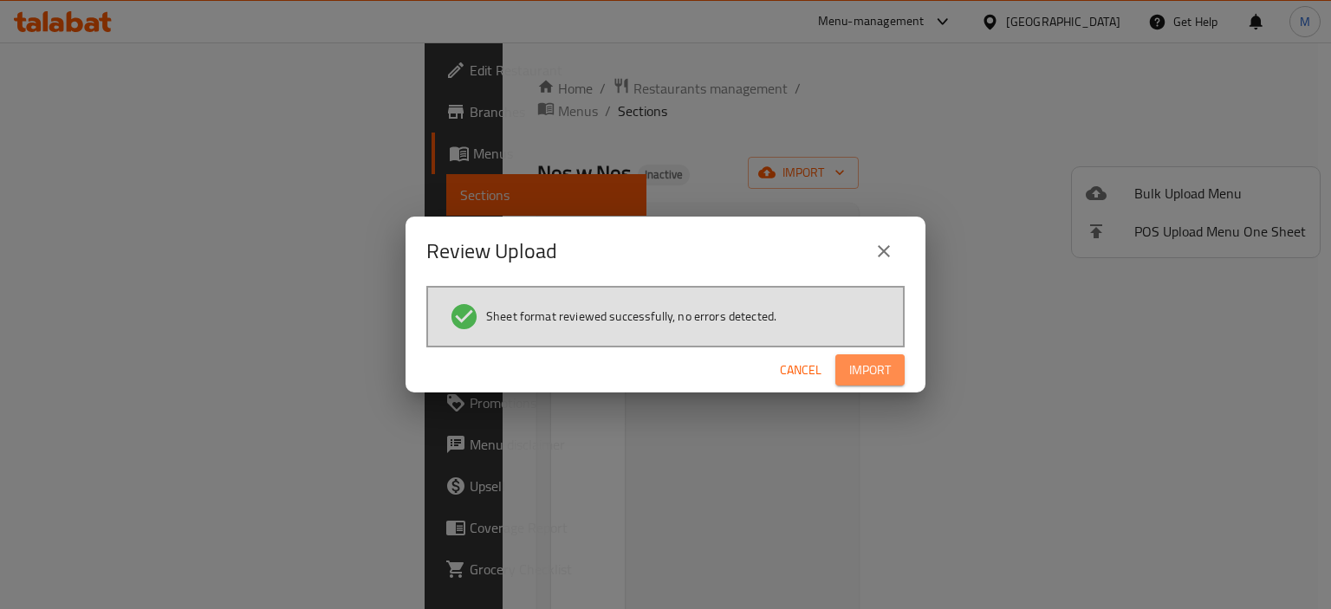
click at [867, 373] on span "Import" at bounding box center [870, 371] width 42 height 22
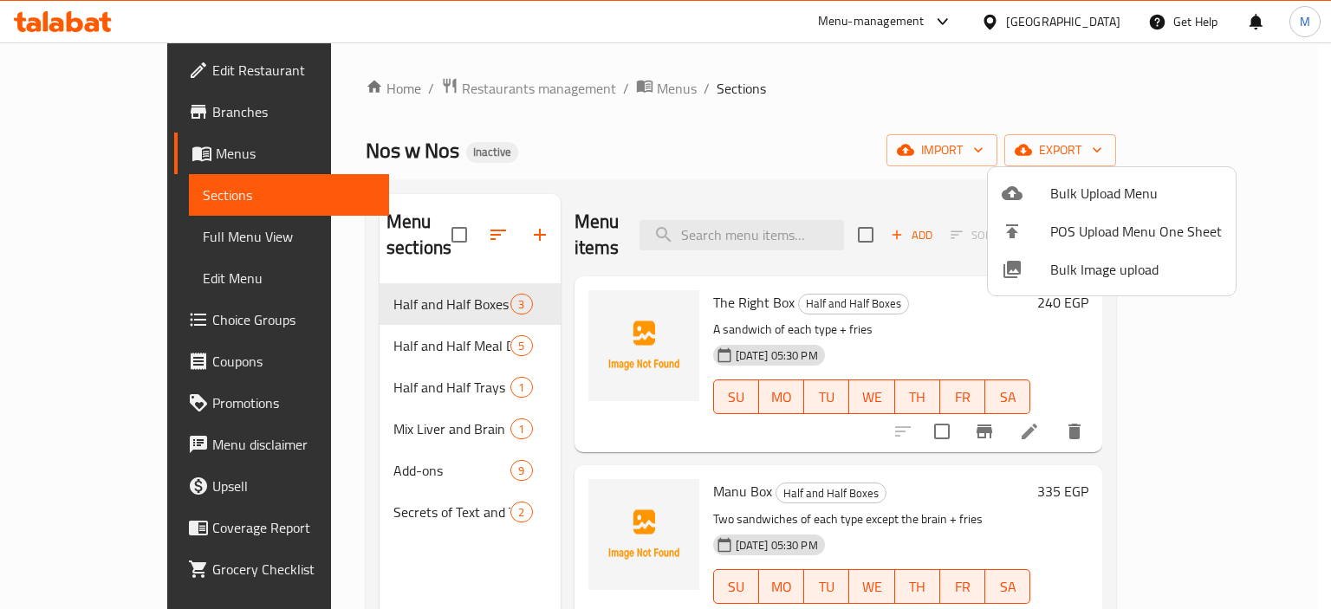
click at [106, 235] on div at bounding box center [665, 304] width 1331 height 609
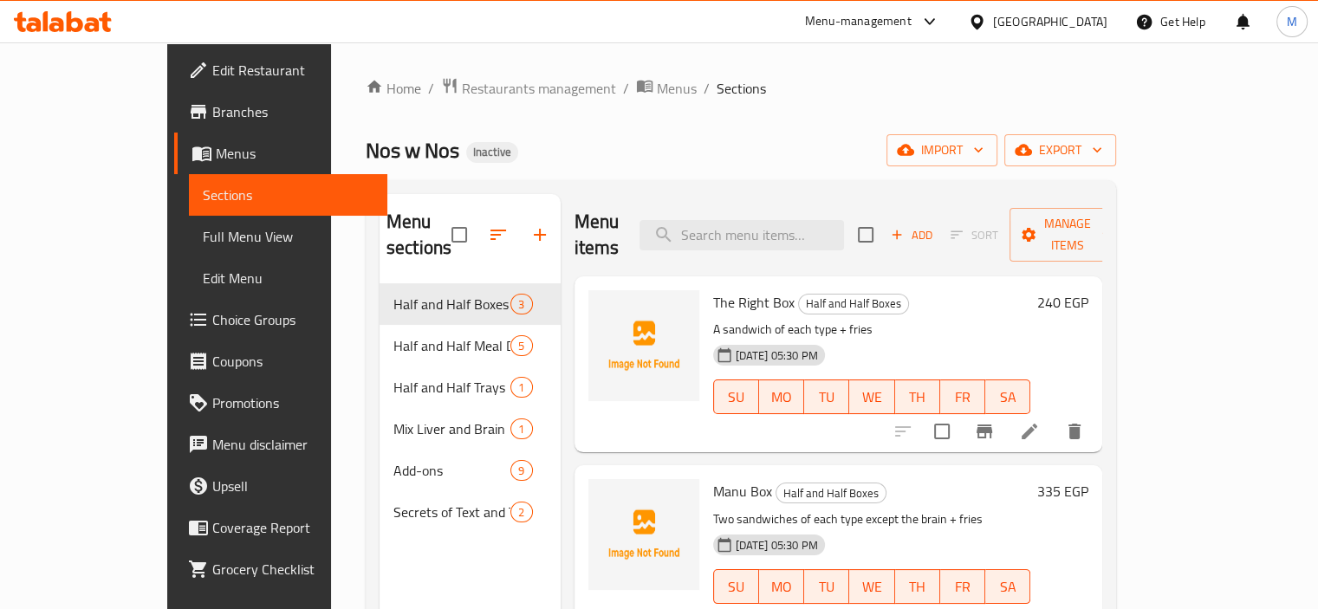
click at [203, 239] on span "Full Menu View" at bounding box center [288, 236] width 171 height 21
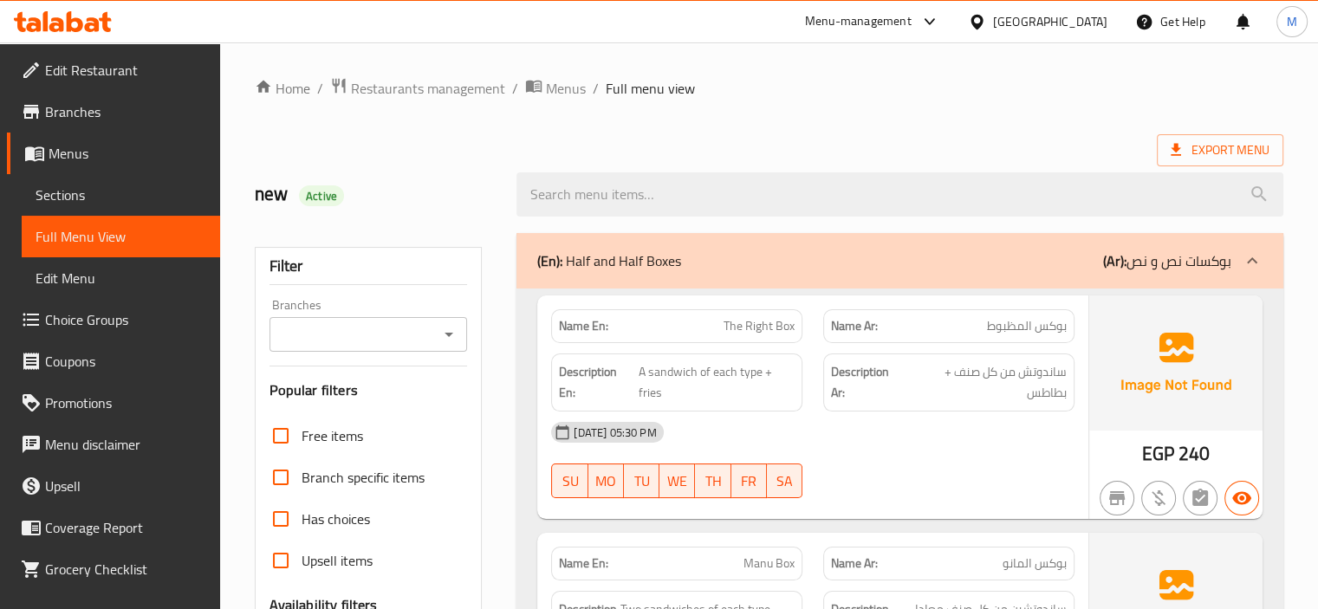
click at [99, 183] on link "Sections" at bounding box center [121, 195] width 198 height 42
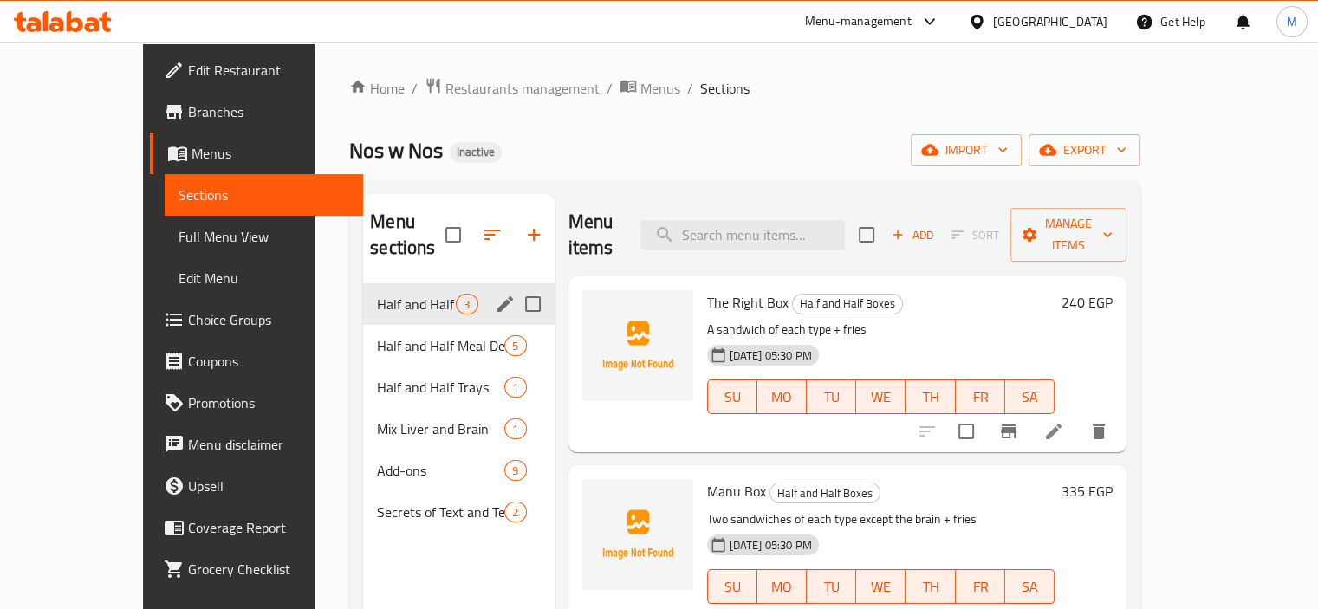
click at [495, 294] on icon "edit" at bounding box center [505, 304] width 21 height 21
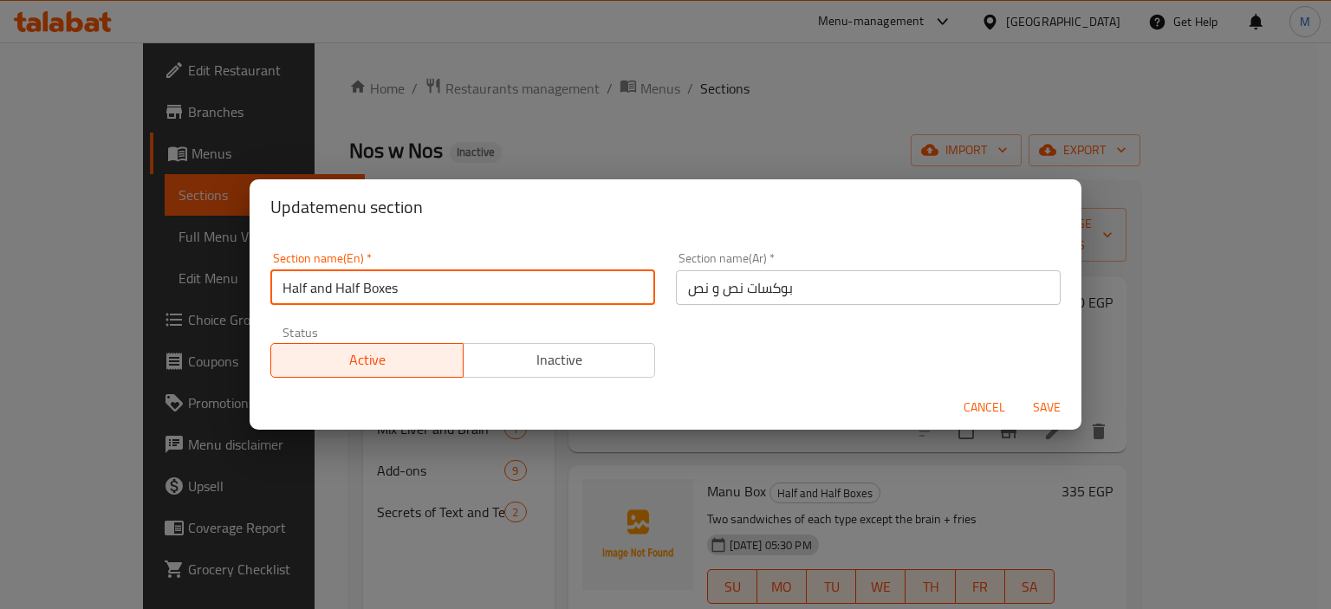
drag, startPoint x: 360, startPoint y: 284, endPoint x: 251, endPoint y: 285, distance: 108.3
click at [251, 285] on div "Section name(En)   * Half and Half Boxes Section name(En) * Section name(Ar)   …" at bounding box center [666, 310] width 832 height 150
drag, startPoint x: 347, startPoint y: 282, endPoint x: 266, endPoint y: 277, distance: 81.6
click at [265, 277] on div "Section name(En)   * Nos w Nos Boxes Section name(En) *" at bounding box center [463, 279] width 406 height 74
type input "Nos w Nos Boxes"
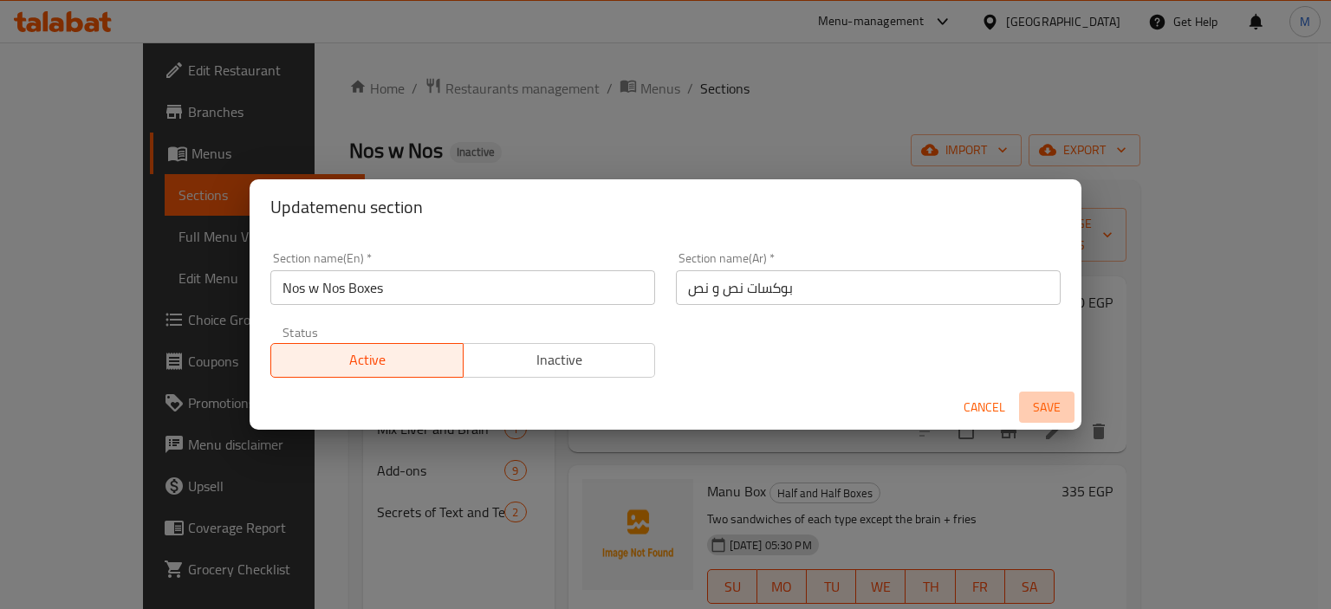
click at [1047, 405] on span "Save" at bounding box center [1047, 408] width 42 height 22
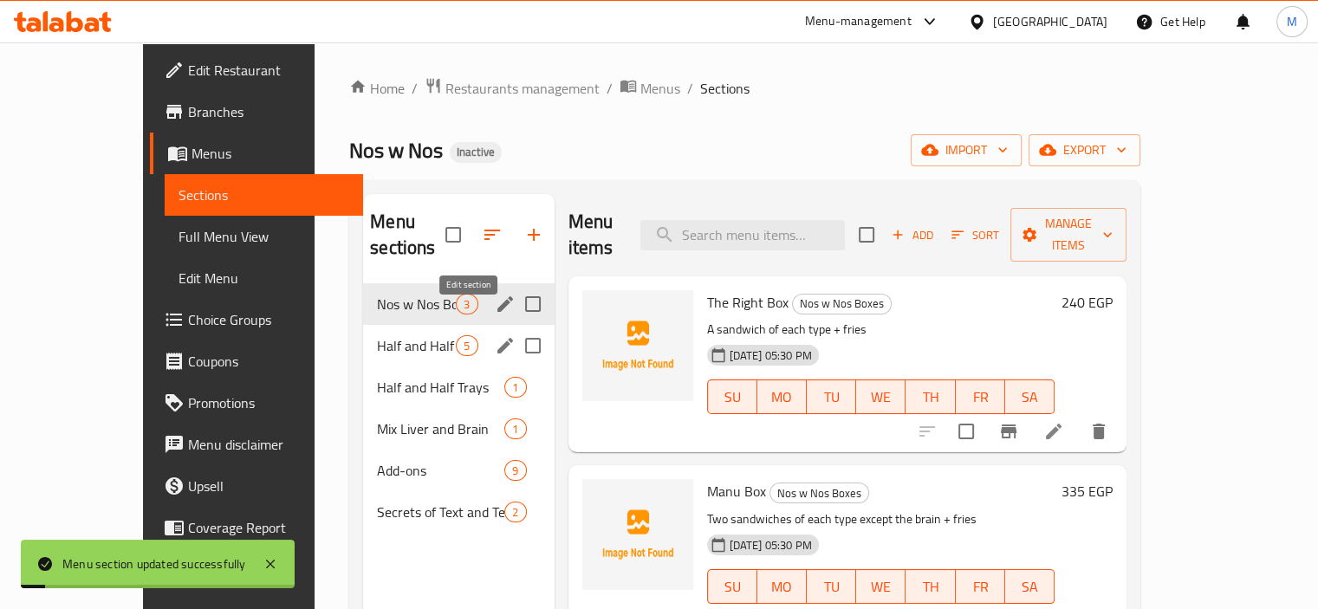
click at [497, 338] on icon "edit" at bounding box center [505, 346] width 16 height 16
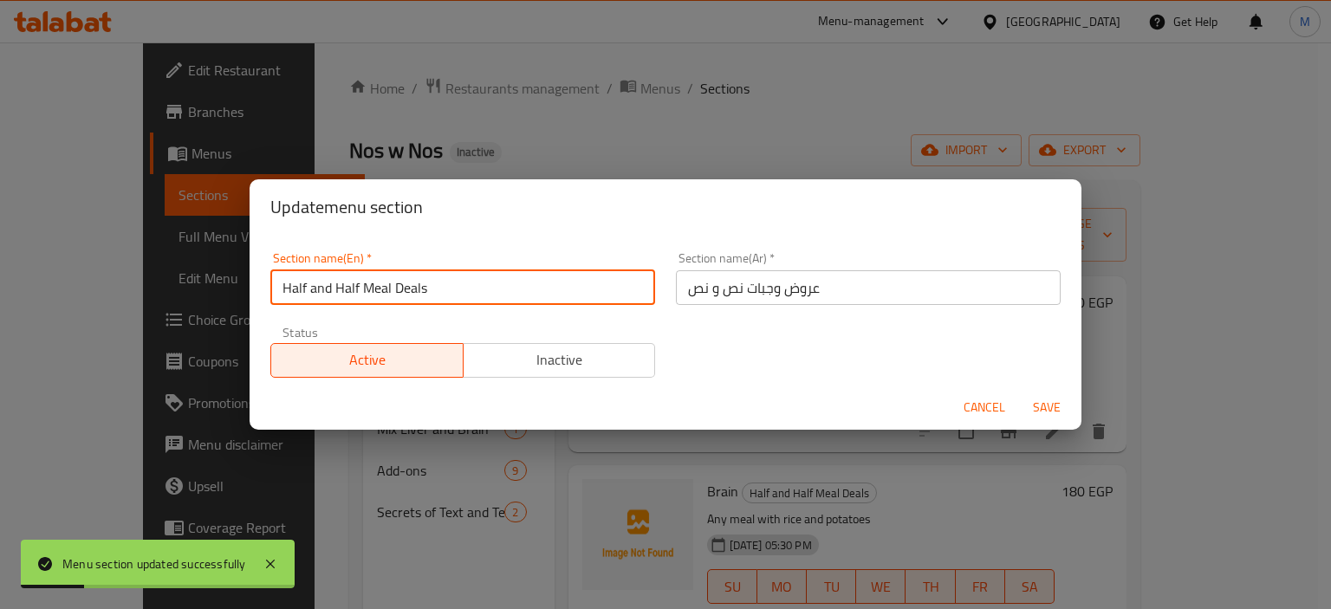
drag, startPoint x: 357, startPoint y: 280, endPoint x: 243, endPoint y: 294, distance: 115.2
click at [215, 276] on div "Update menu section Section name(En)   * Half and Half Meal Deals Section name(…" at bounding box center [665, 304] width 1331 height 609
paste input "Nos w Nos"
type input "Nos w Nos Meal Deals"
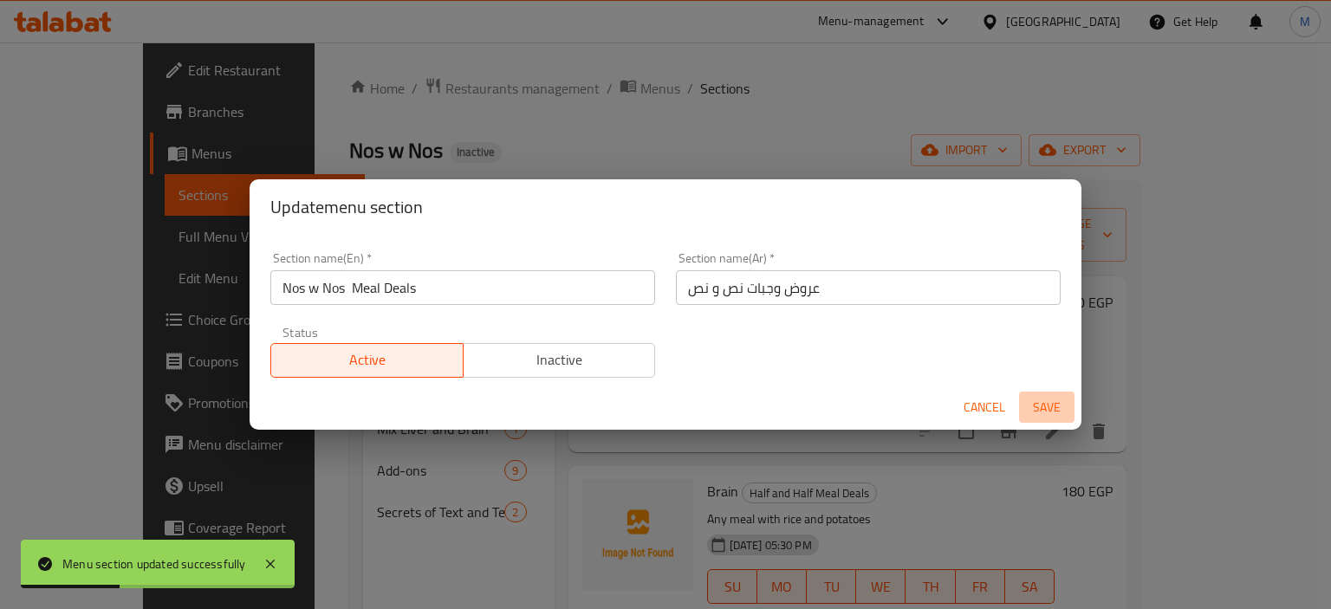
click at [1037, 405] on span "Save" at bounding box center [1047, 408] width 42 height 22
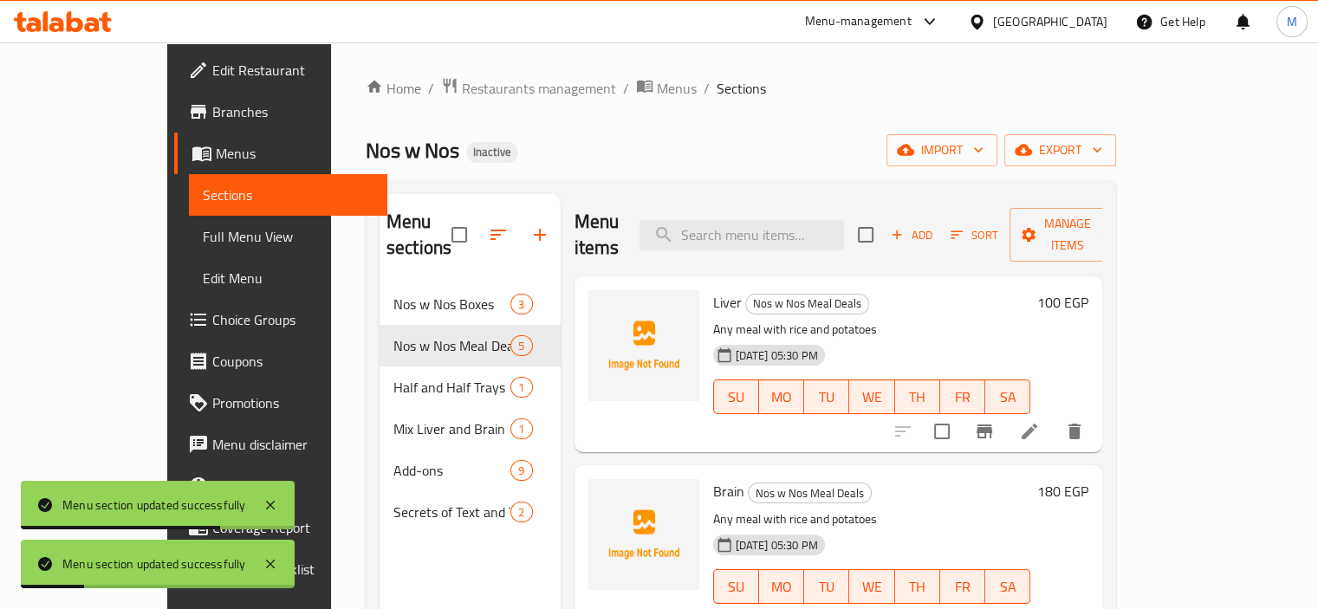
click at [571, 163] on div "Nos w Nos Inactive import export" at bounding box center [741, 150] width 750 height 32
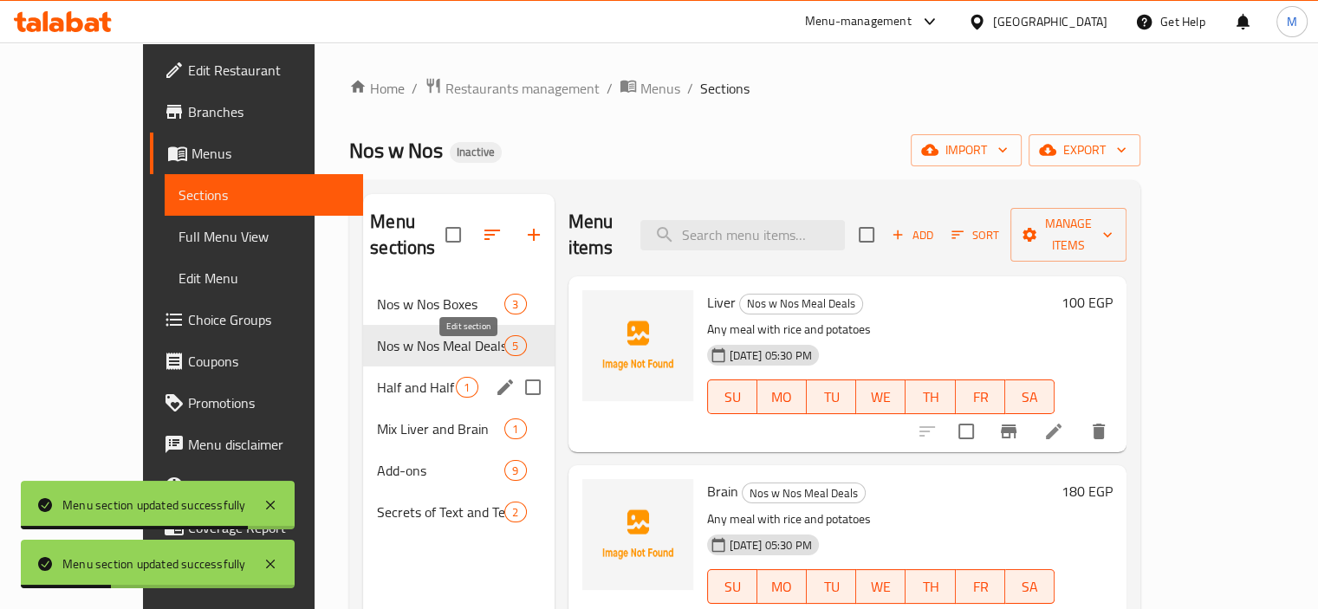
click at [495, 377] on icon "edit" at bounding box center [505, 387] width 21 height 21
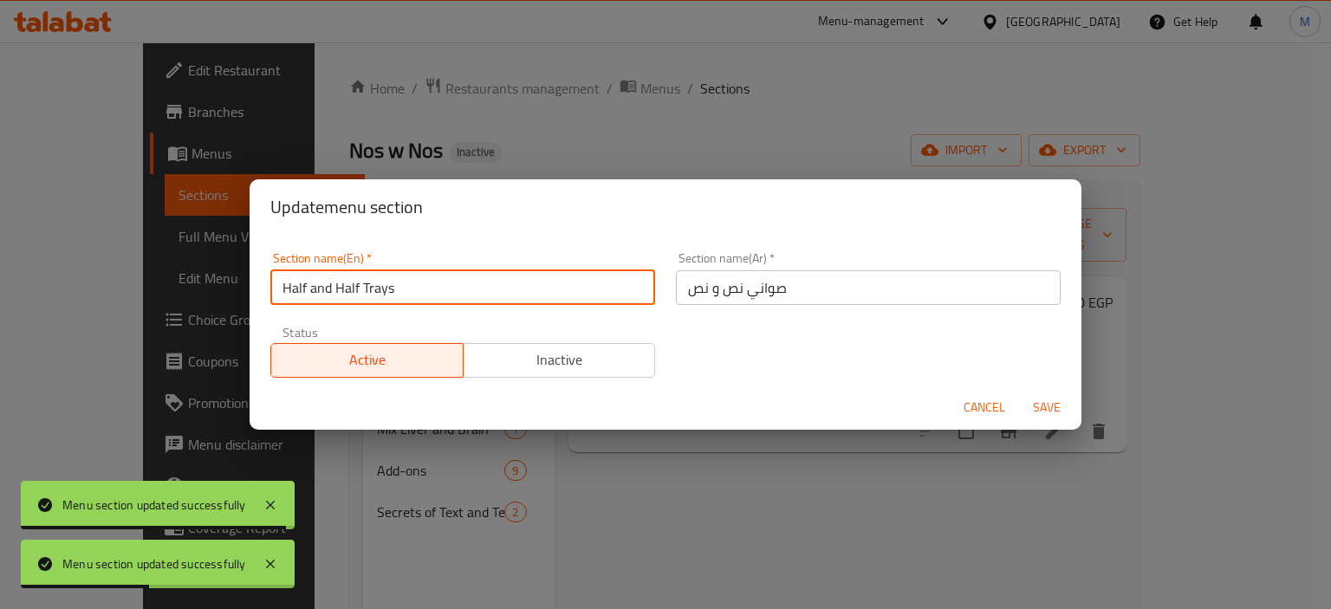
drag, startPoint x: 354, startPoint y: 283, endPoint x: 209, endPoint y: 282, distance: 145.6
click at [209, 282] on div "Update menu section Section name(En)   * Half and Half Trays Section name(En) *…" at bounding box center [665, 304] width 1331 height 609
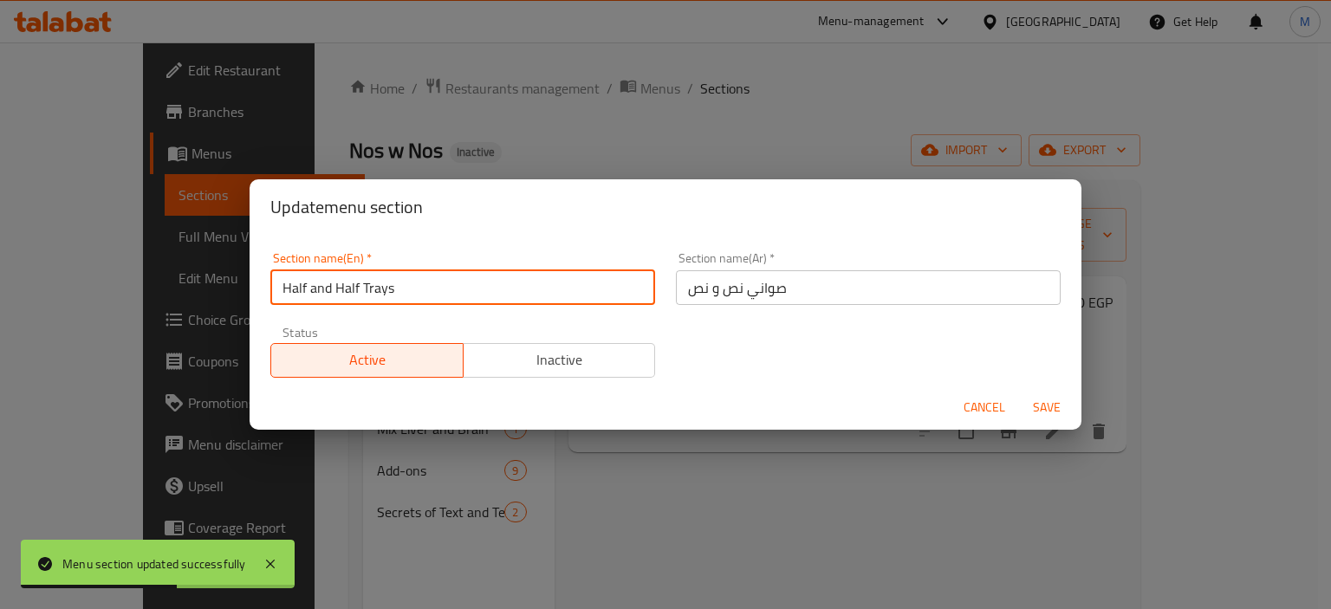
drag, startPoint x: 360, startPoint y: 287, endPoint x: 237, endPoint y: 287, distance: 123.9
click at [237, 287] on div "Update menu section Section name(En)   * Half and Half Trays Section name(En) *…" at bounding box center [665, 304] width 1331 height 609
paste input "Nos w Nos"
type input "Nos w Nos Trays"
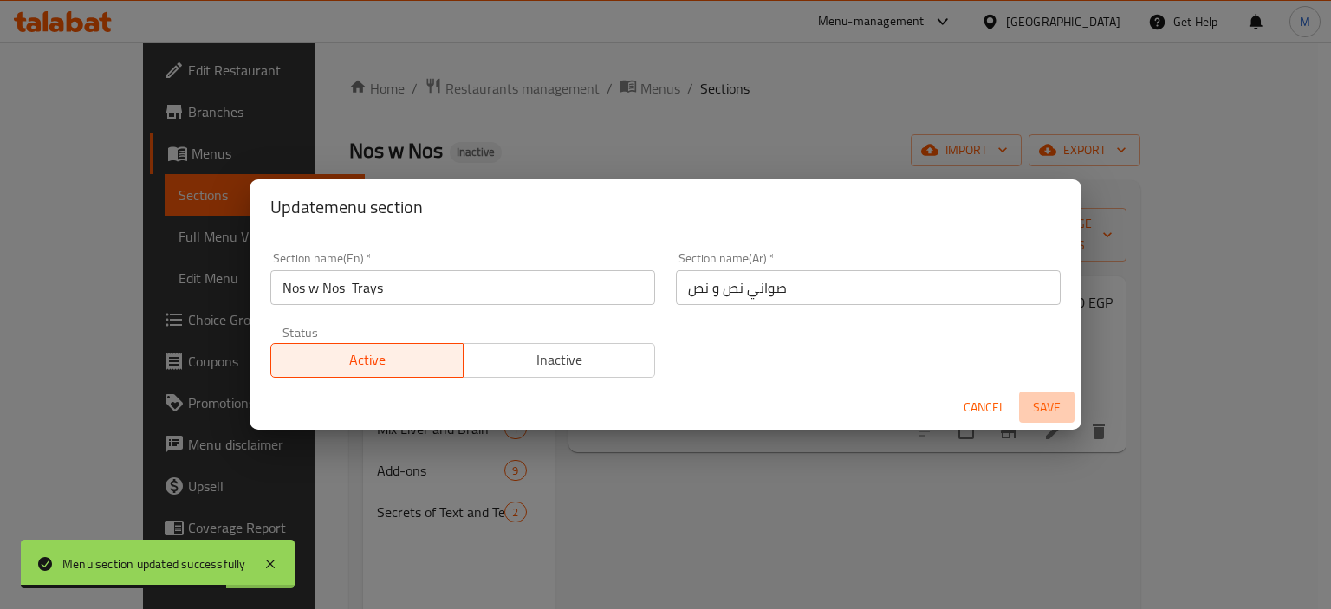
click at [1063, 412] on span "Save" at bounding box center [1047, 408] width 42 height 22
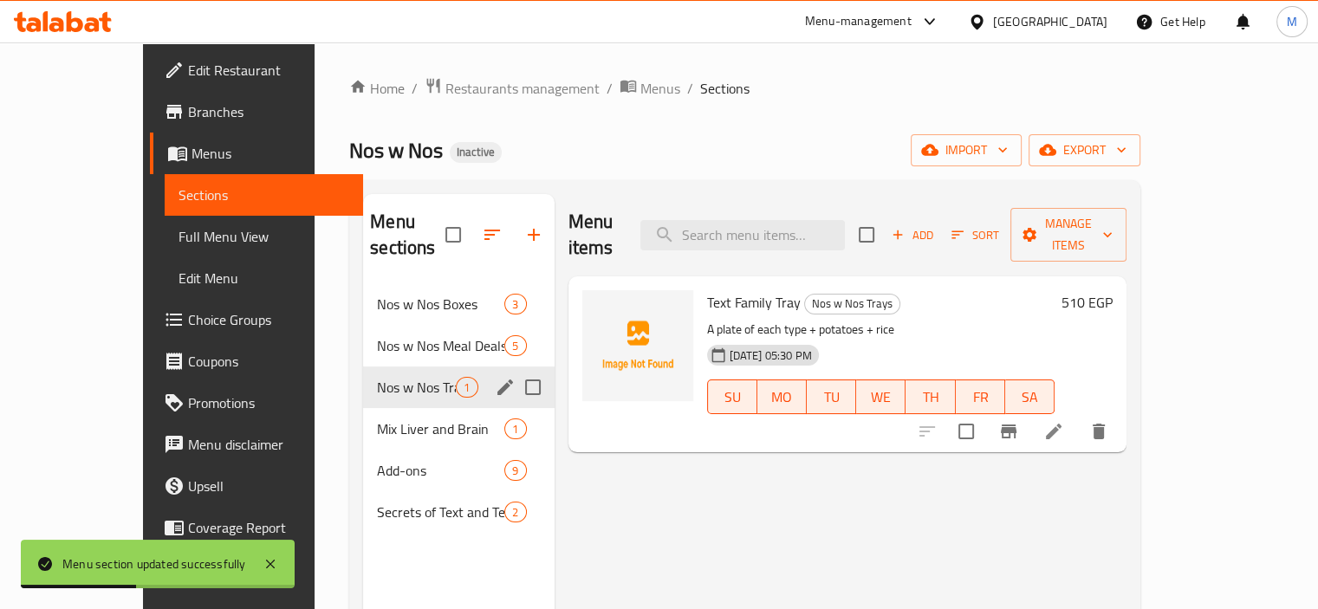
click at [853, 473] on div "Menu items Add Sort Manage items Text Family Tray Nos w Nos Trays A plate of ea…" at bounding box center [841, 498] width 573 height 609
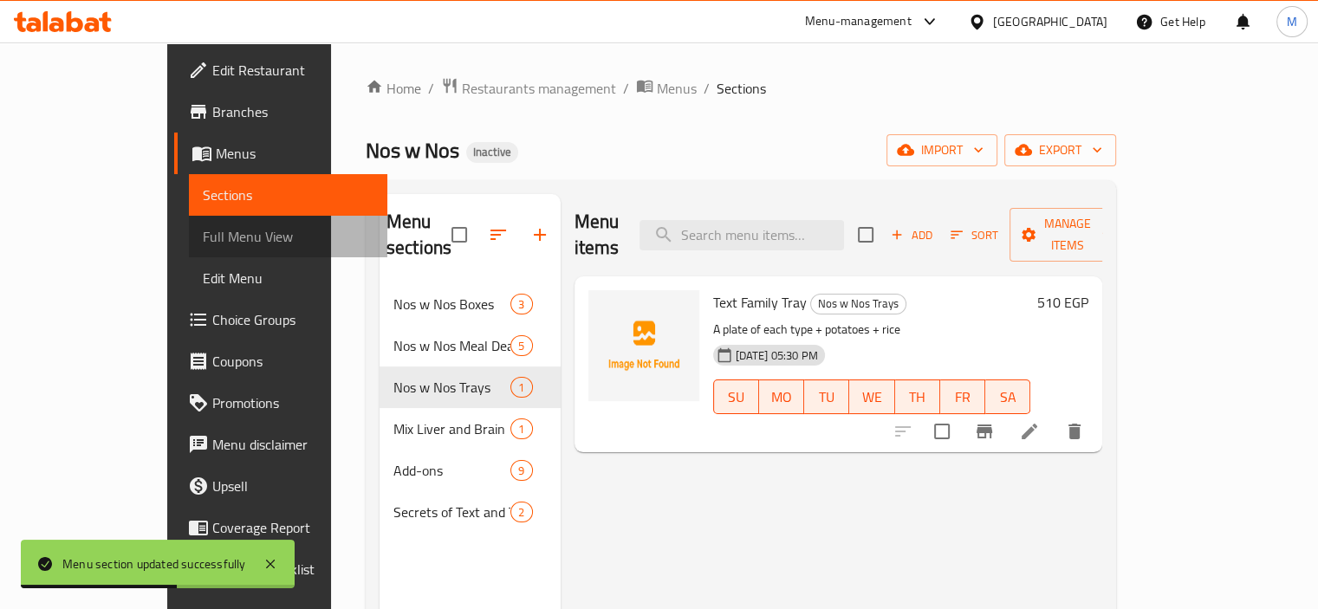
click at [189, 252] on link "Full Menu View" at bounding box center [288, 237] width 198 height 42
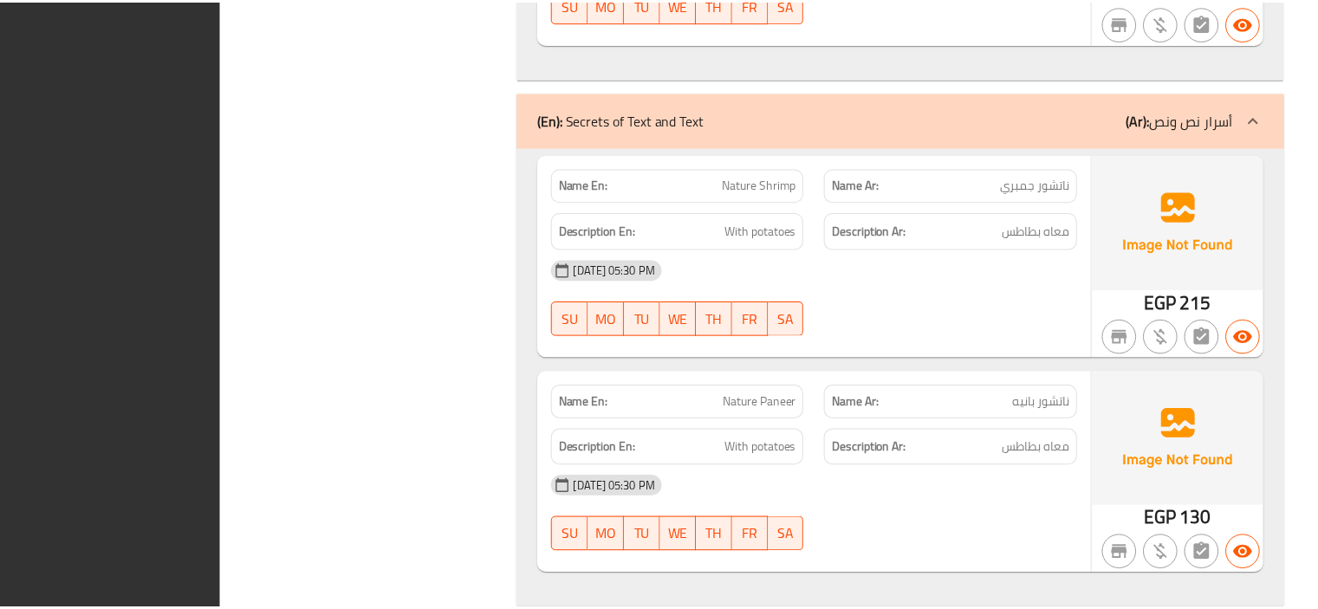
scroll to position [5668, 0]
